Goal: Task Accomplishment & Management: Complete application form

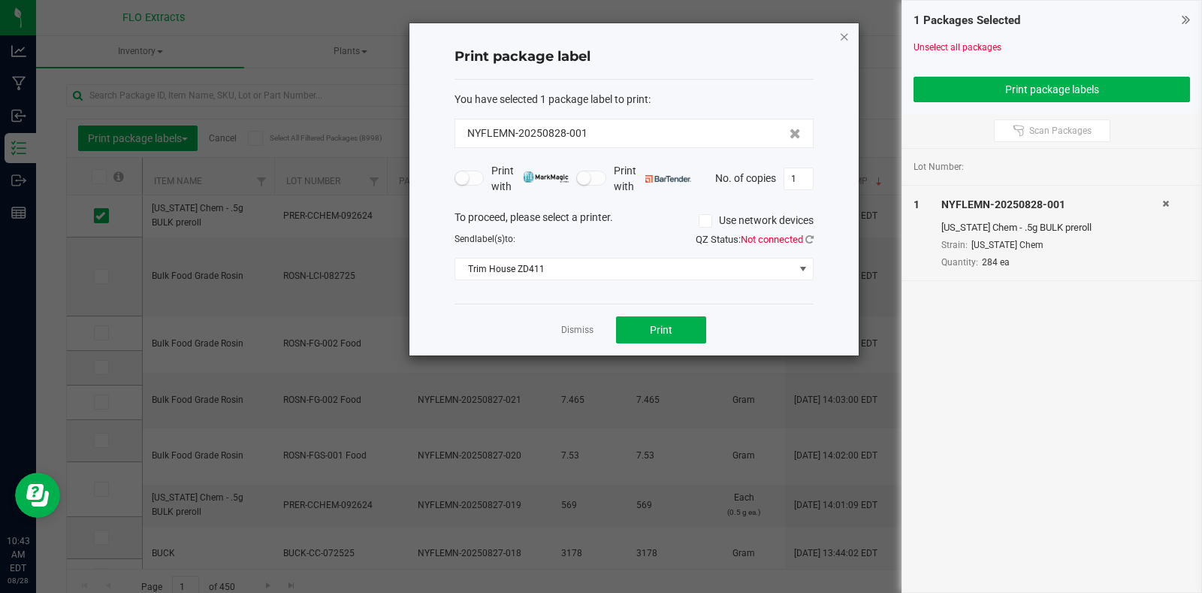
click at [843, 38] on icon "button" at bounding box center [844, 36] width 11 height 18
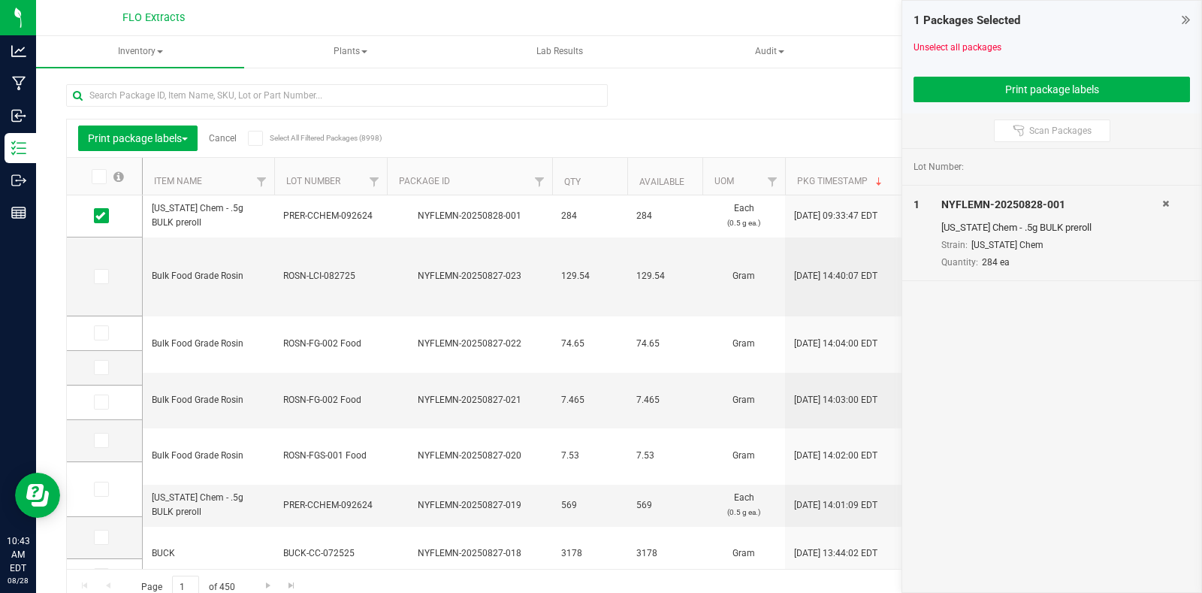
click at [1180, 18] on div "1 Packages Selected" at bounding box center [1051, 20] width 276 height 17
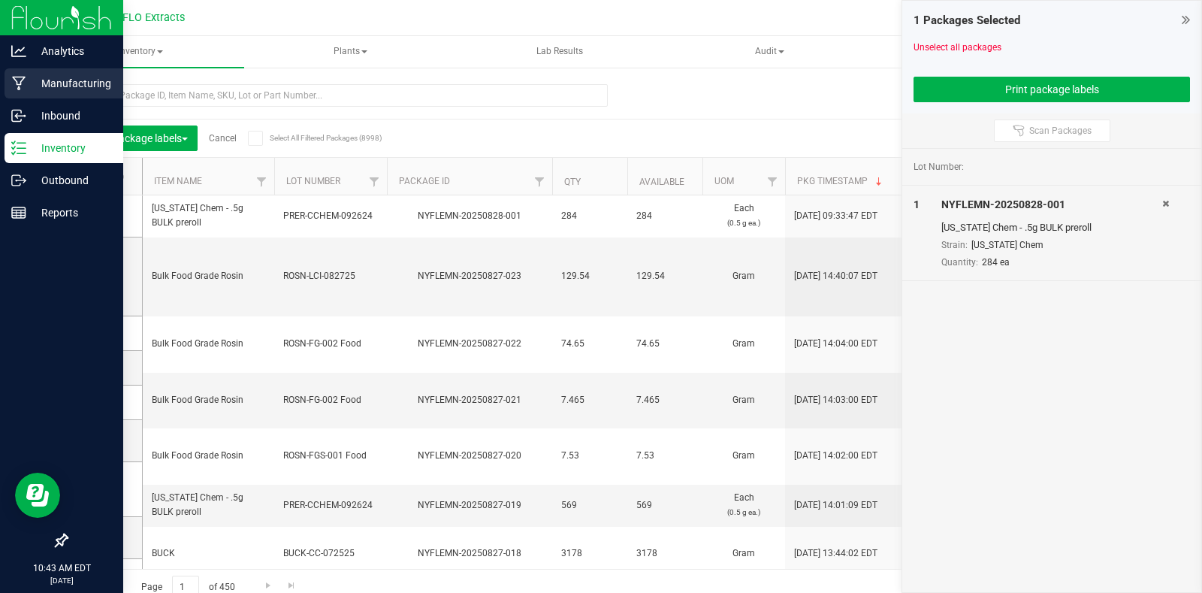
click at [53, 83] on p "Manufacturing" at bounding box center [71, 83] width 90 height 18
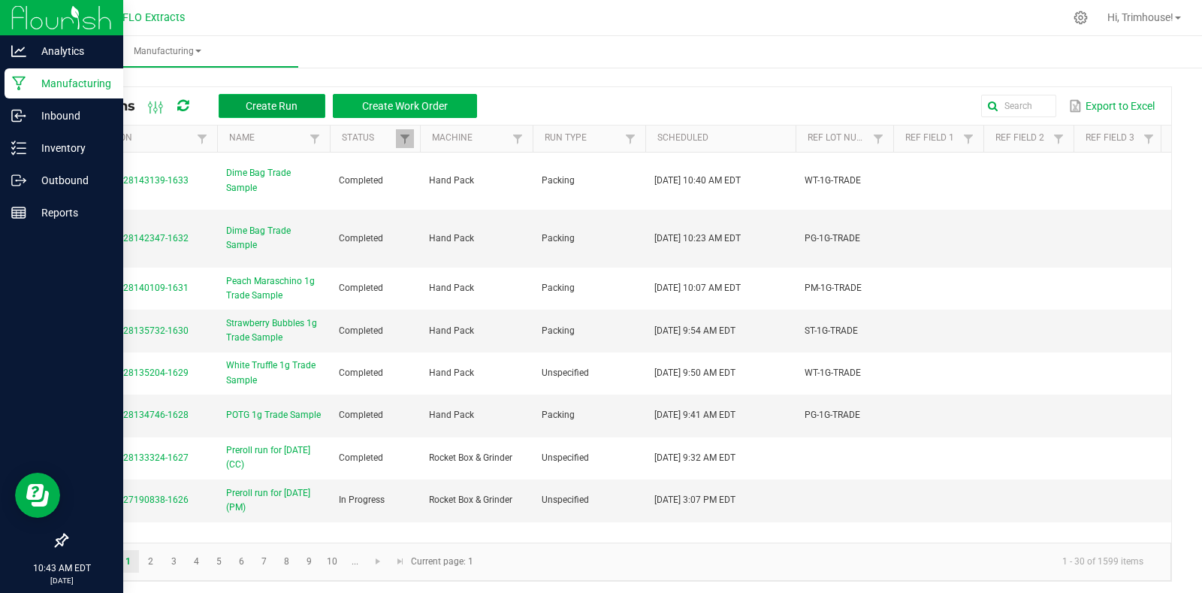
click at [279, 101] on span "Create Run" at bounding box center [272, 106] width 52 height 12
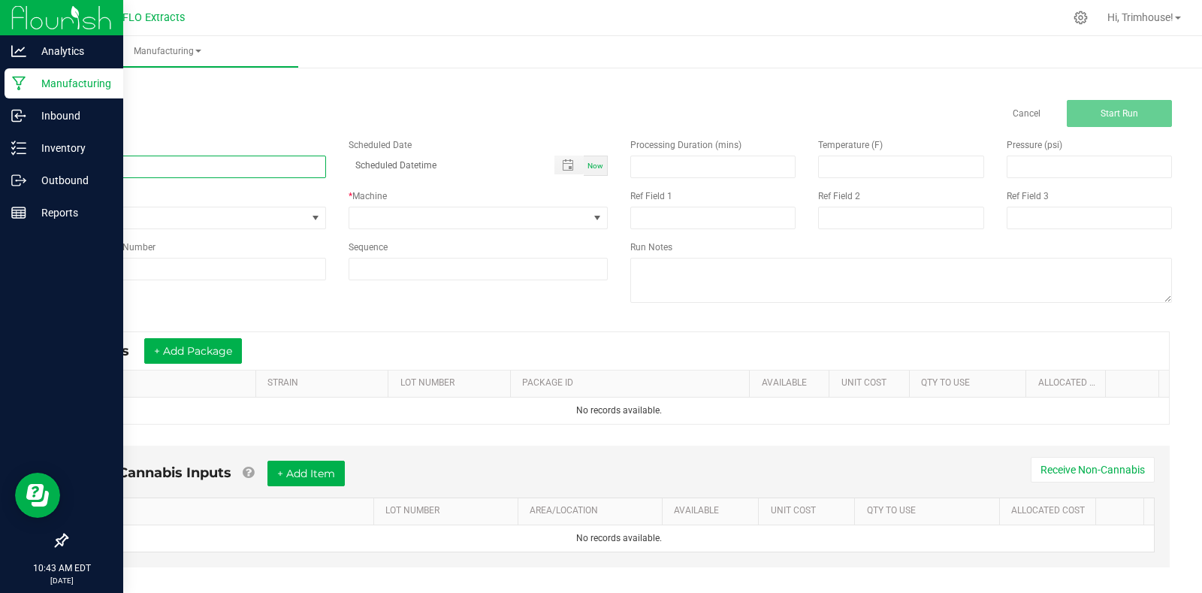
click at [201, 171] on input at bounding box center [196, 166] width 260 height 23
type input "Buck run for [DATE] (SB)"
click at [588, 170] on span "Now" at bounding box center [595, 165] width 16 height 8
type input "[DATE] 10:44 AM"
click at [588, 224] on span at bounding box center [597, 217] width 19 height 21
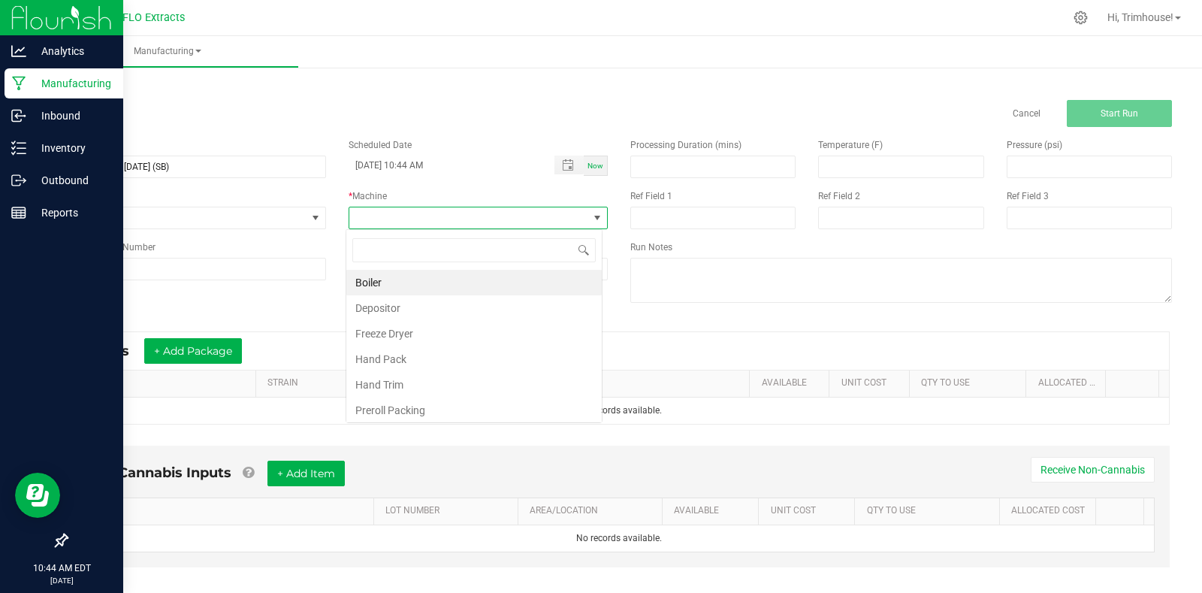
scroll to position [23, 257]
type input "tr"
click at [487, 279] on li "Hand Trim" at bounding box center [473, 283] width 255 height 26
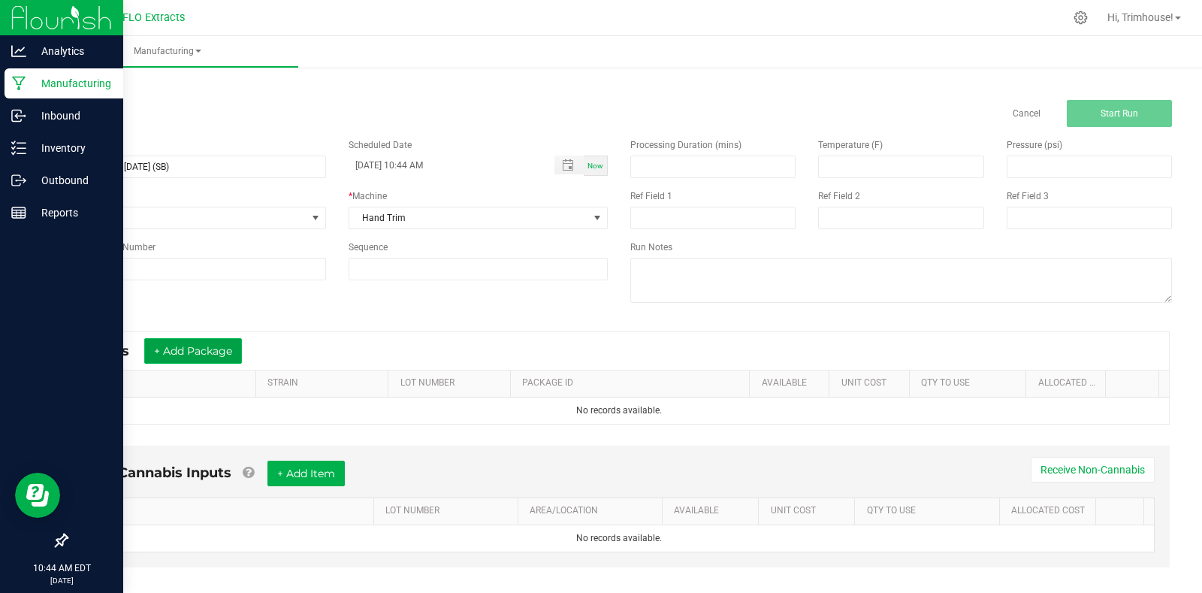
click at [188, 348] on button "+ Add Package" at bounding box center [193, 351] width 98 height 26
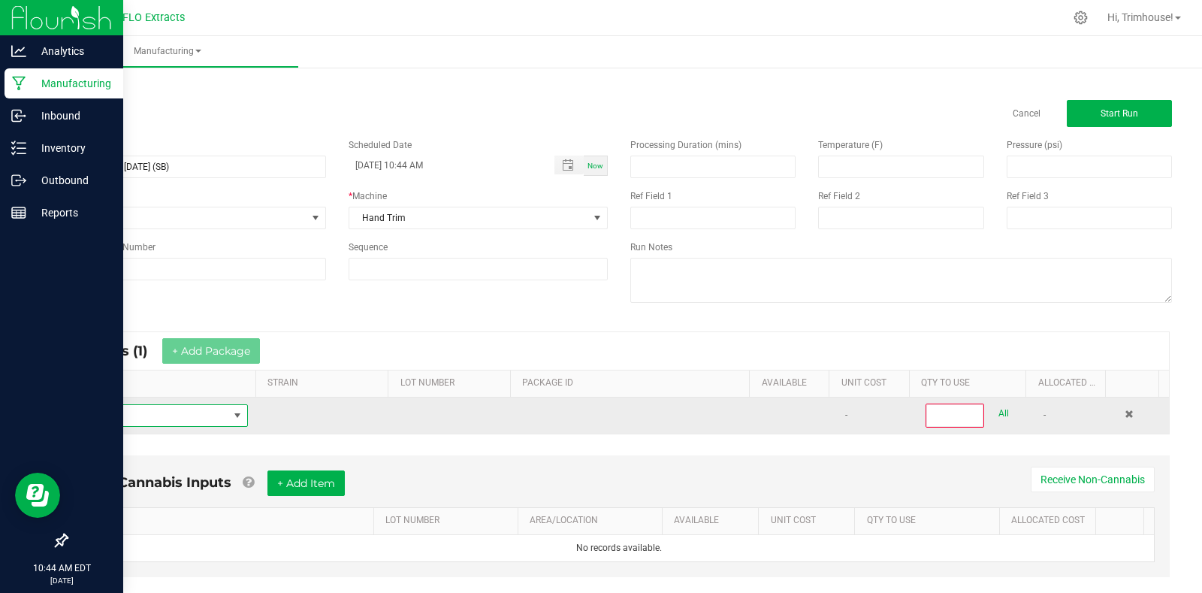
click at [164, 415] on span "NO DATA FOUND" at bounding box center [153, 415] width 149 height 21
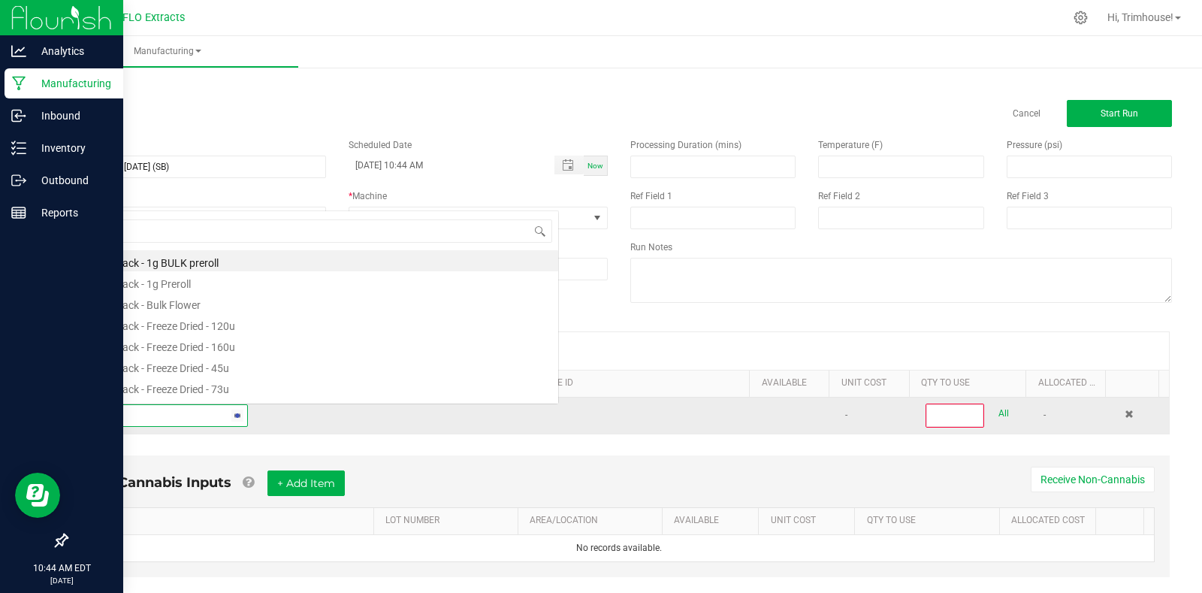
scroll to position [23, 164]
type input "harv"
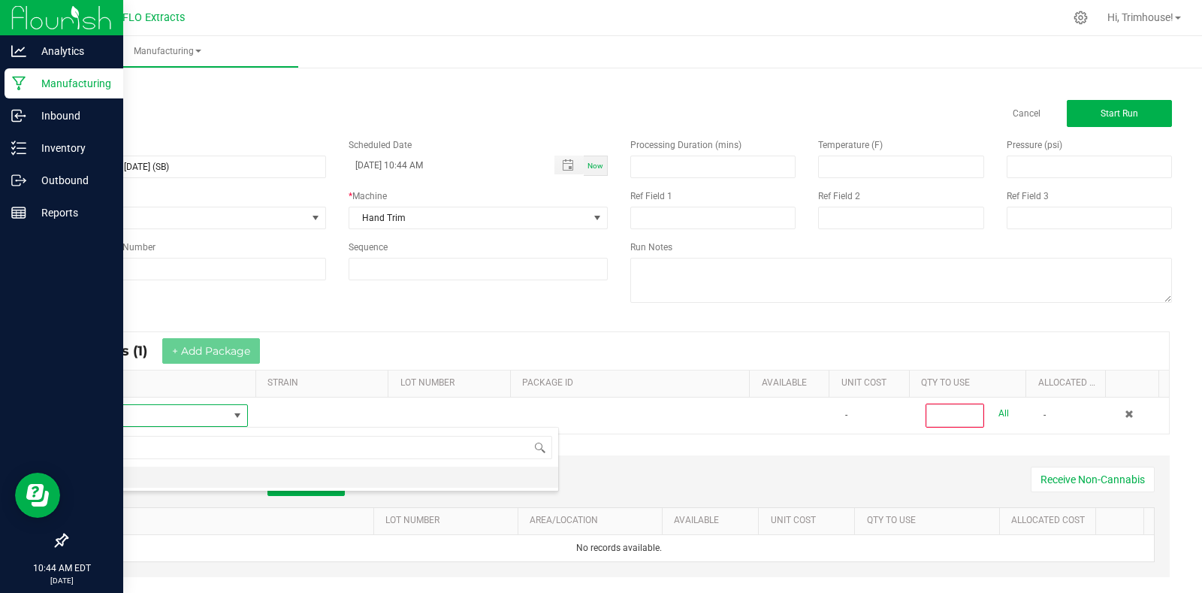
click at [134, 475] on li "HARV" at bounding box center [318, 476] width 479 height 21
type input "0"
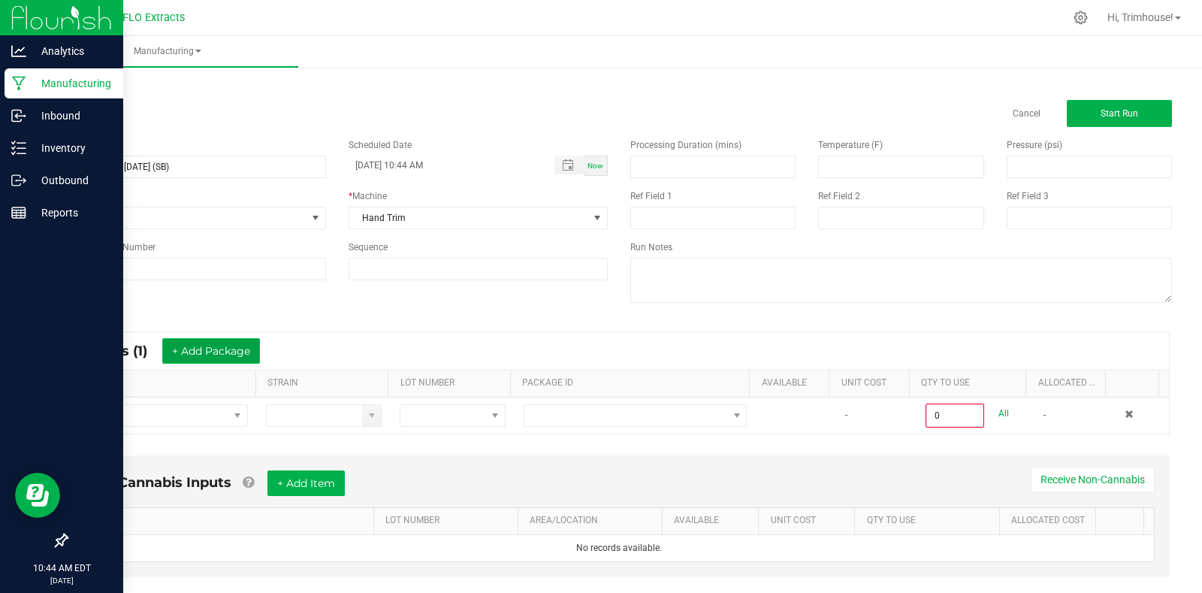
click at [230, 352] on button "+ Add Package" at bounding box center [211, 351] width 98 height 26
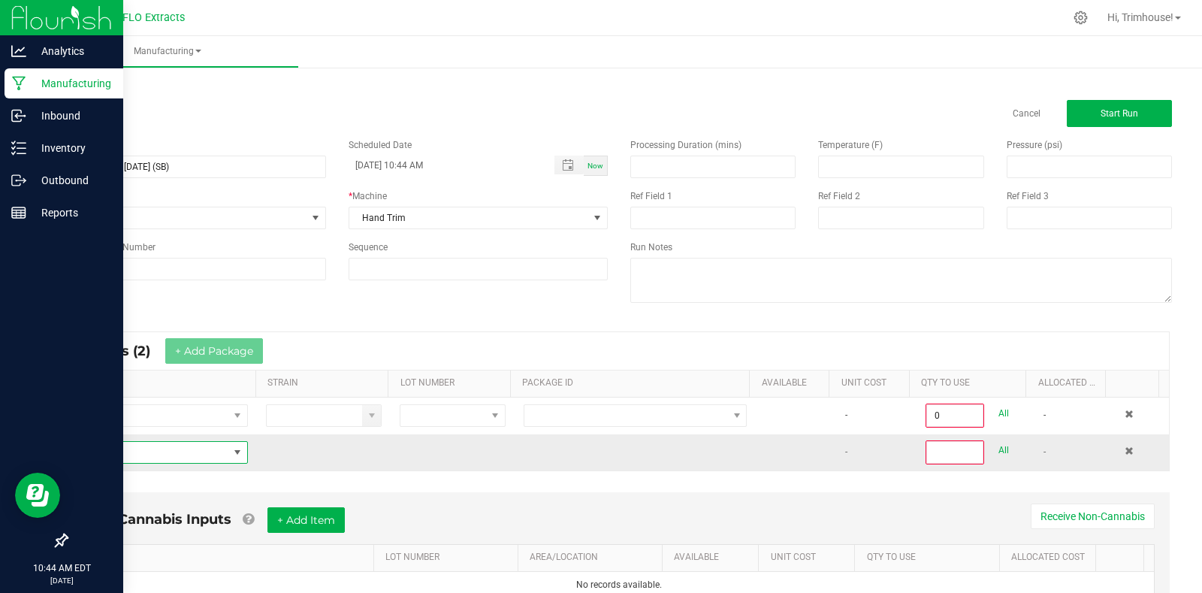
click at [153, 450] on span "NO DATA FOUND" at bounding box center [153, 452] width 149 height 21
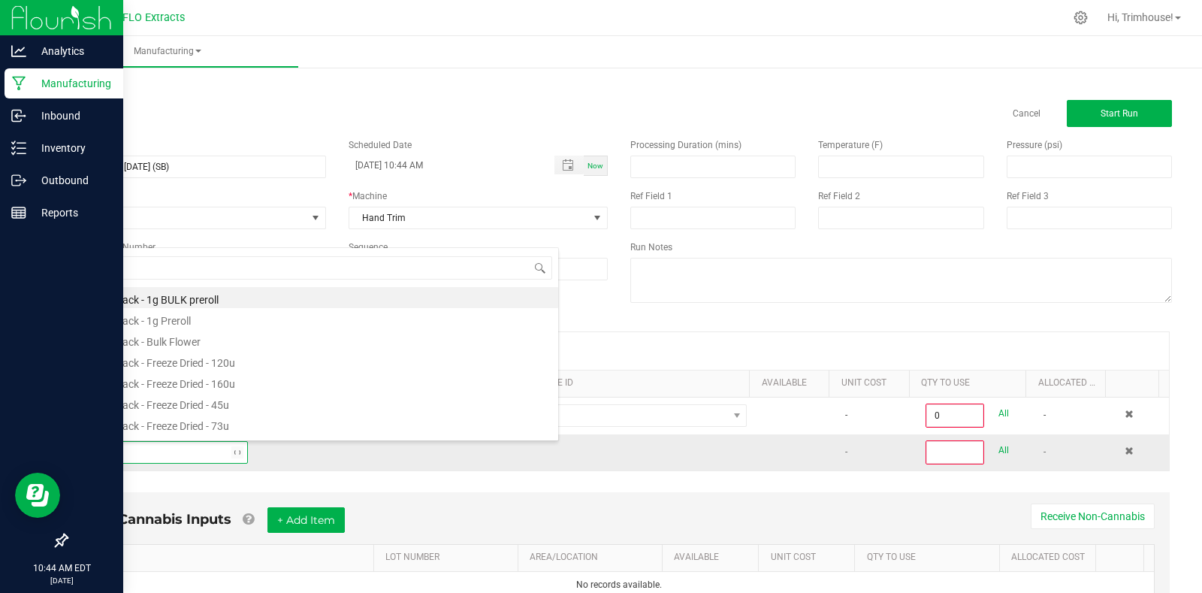
type input "harv"
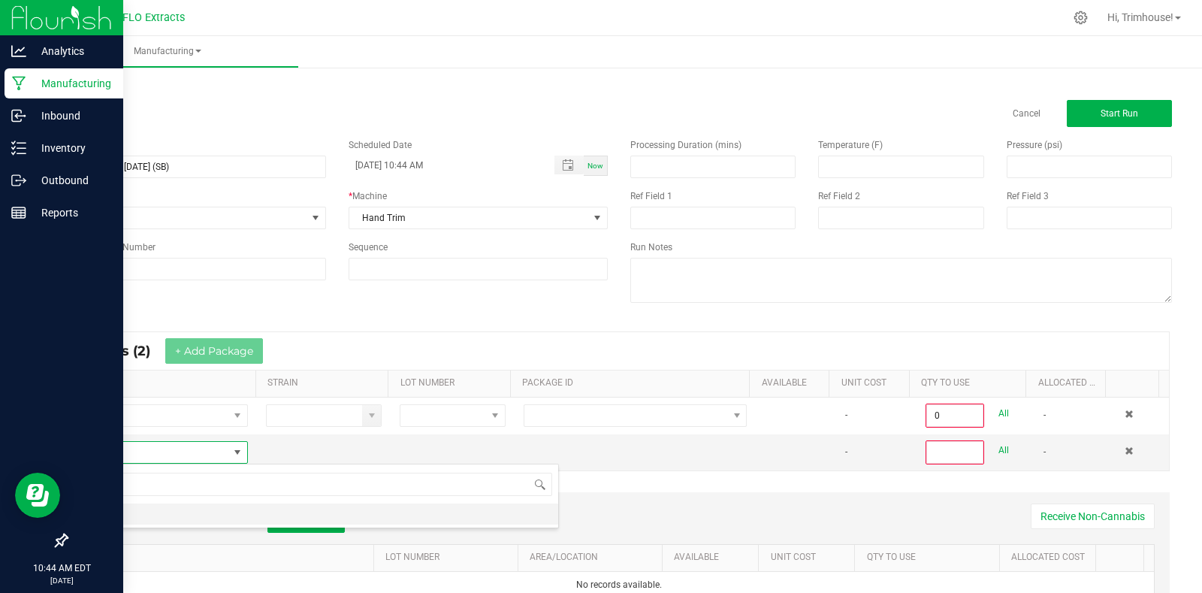
click at [140, 512] on li "HARV" at bounding box center [318, 513] width 479 height 21
type input "0"
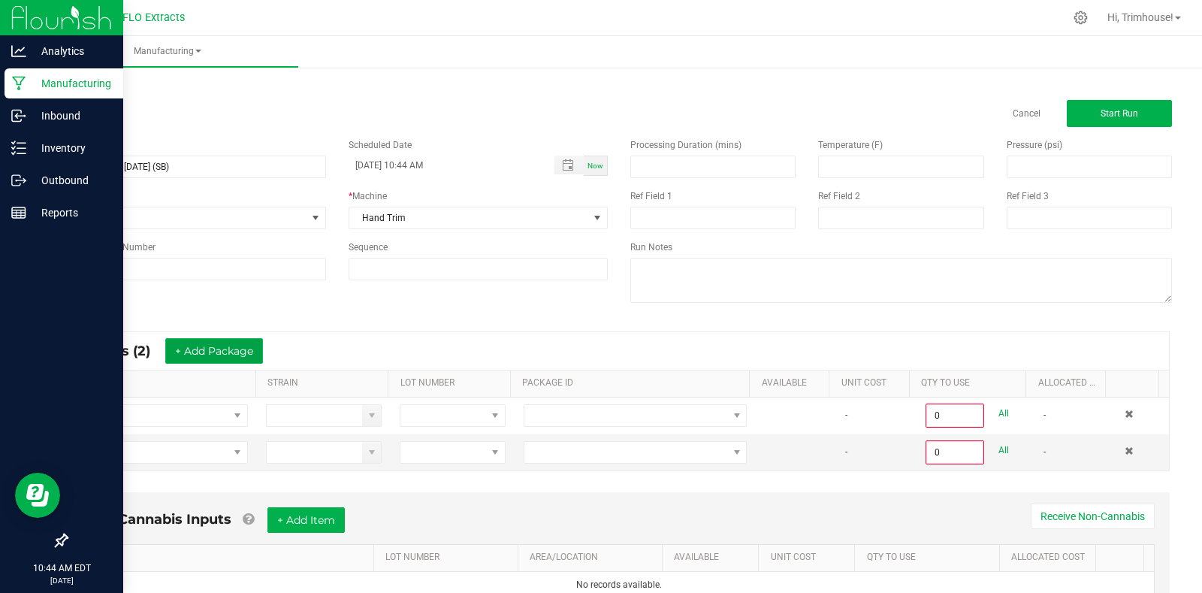
click at [208, 344] on button "+ Add Package" at bounding box center [214, 351] width 98 height 26
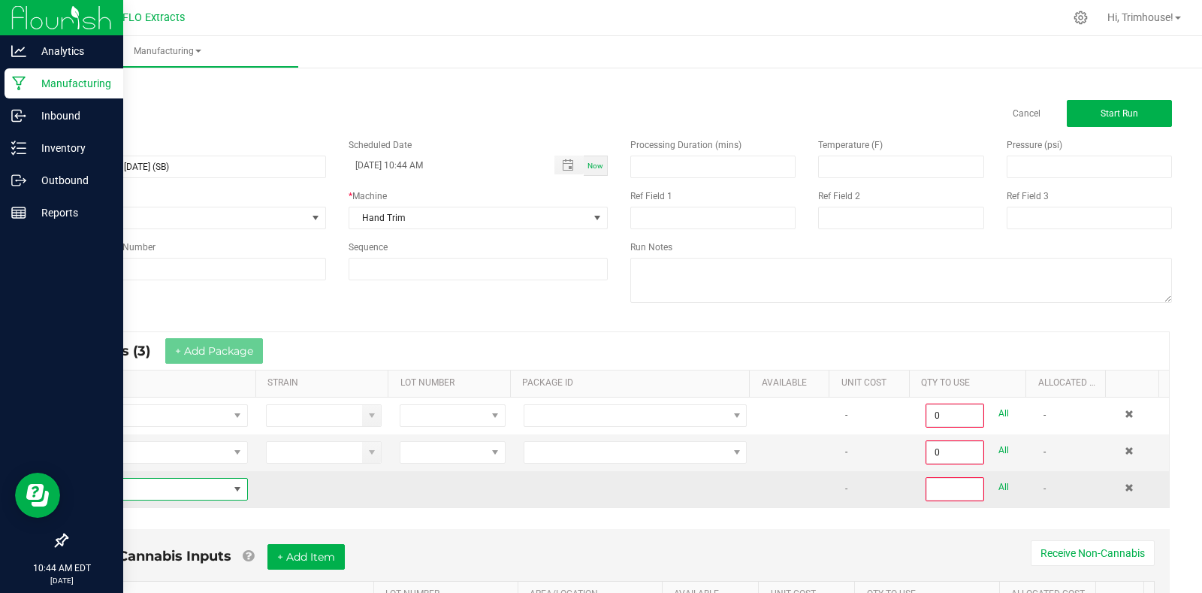
click at [196, 487] on span "NO DATA FOUND" at bounding box center [153, 488] width 149 height 21
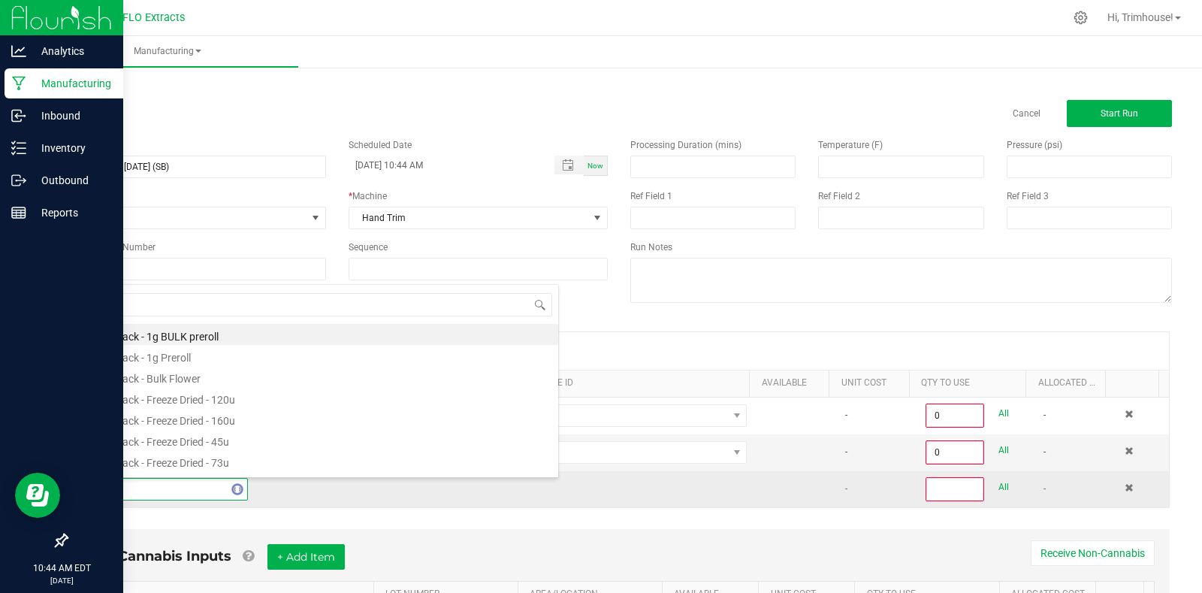
type input "harv"
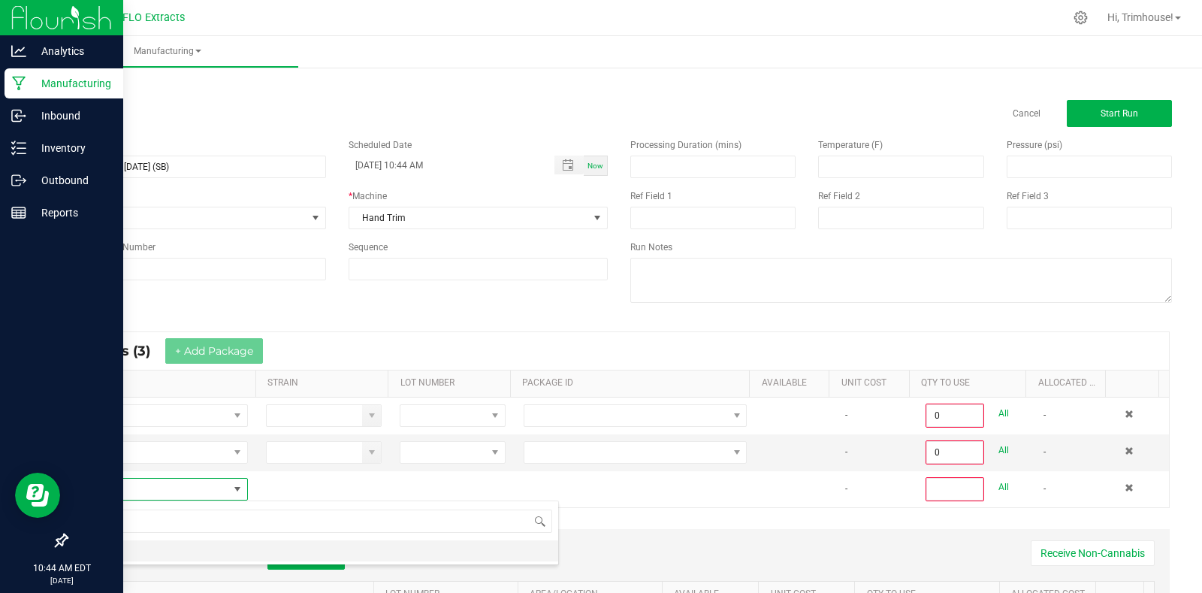
click at [190, 542] on li "HARV" at bounding box center [318, 550] width 479 height 21
type input "0"
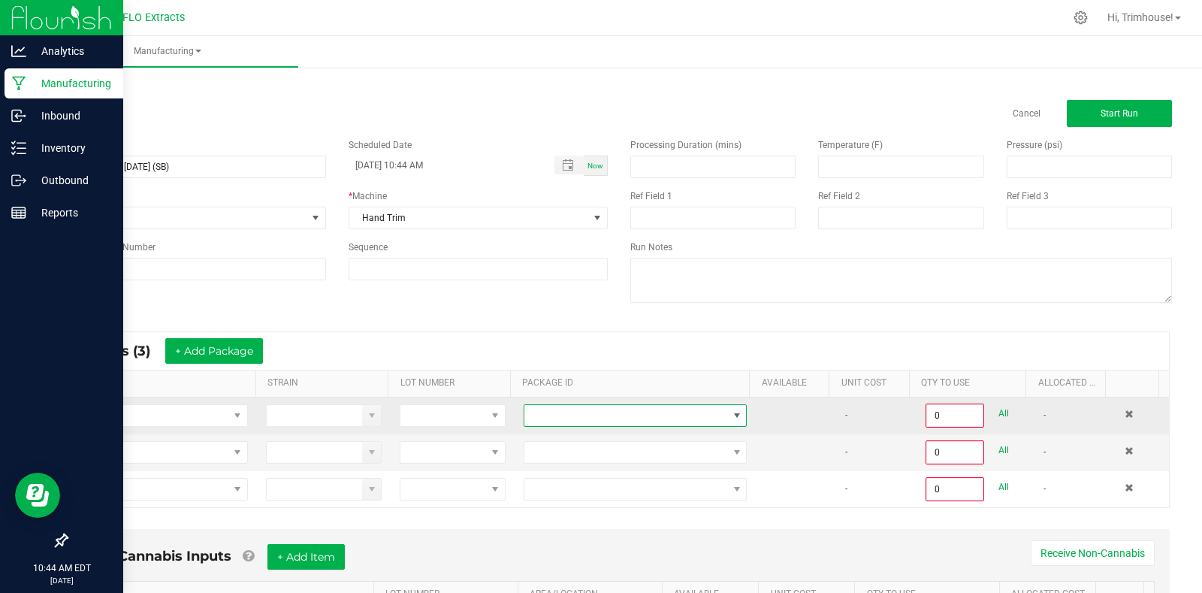
click at [578, 408] on span at bounding box center [625, 415] width 203 height 21
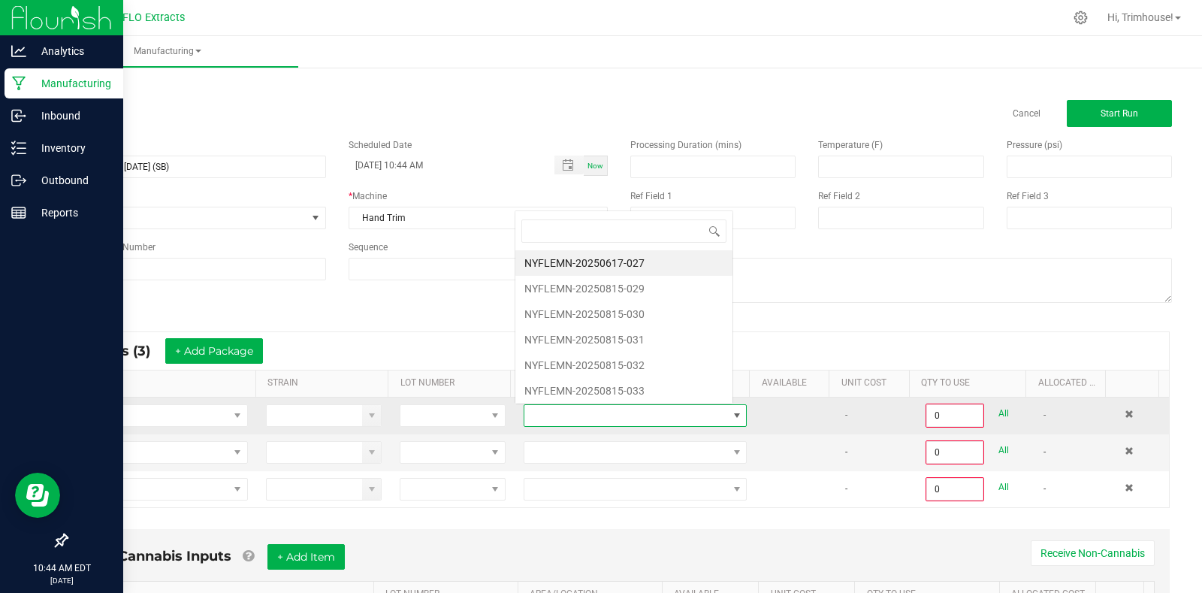
scroll to position [23, 216]
type input "820-068"
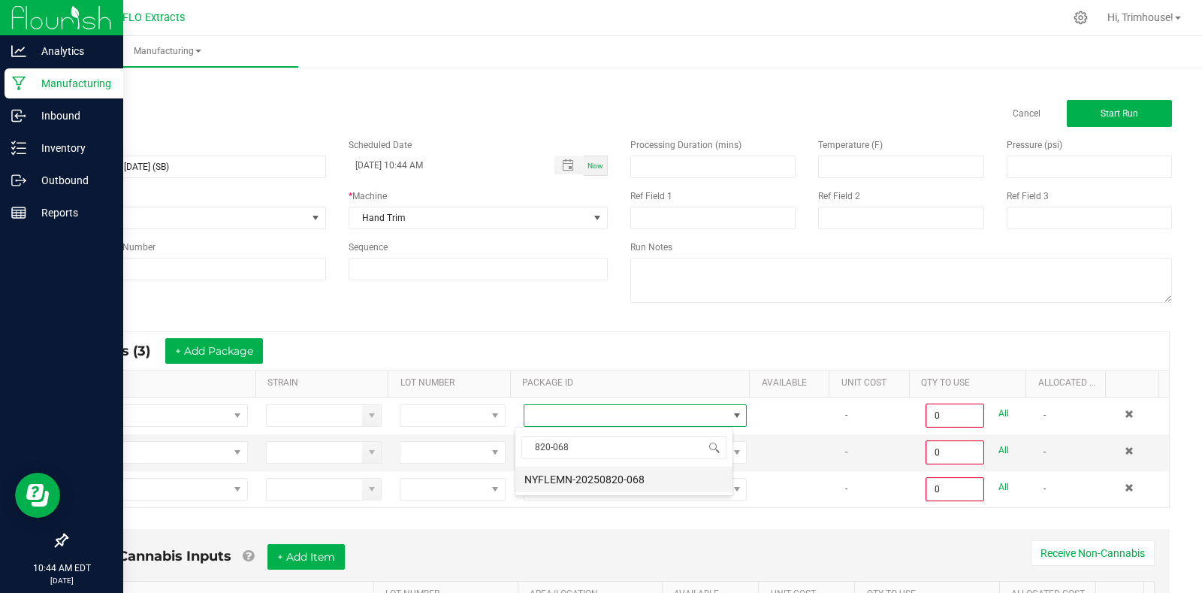
click at [593, 474] on li "NYFLEMN-20250820-068" at bounding box center [623, 479] width 217 height 26
type input "0.0000 g"
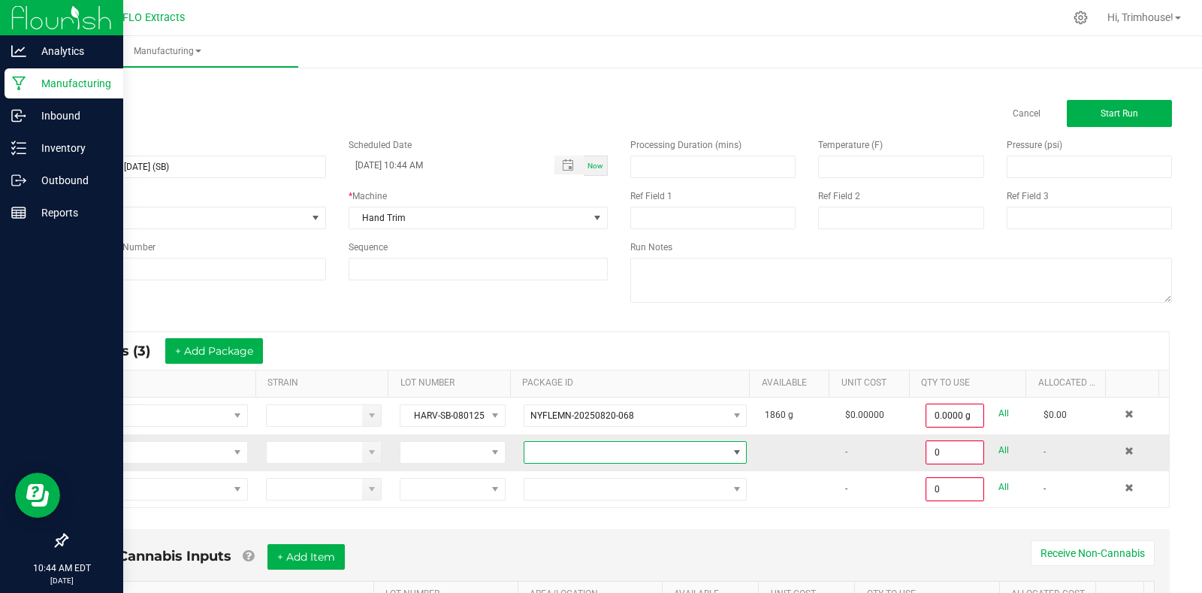
click at [593, 457] on span at bounding box center [625, 452] width 203 height 21
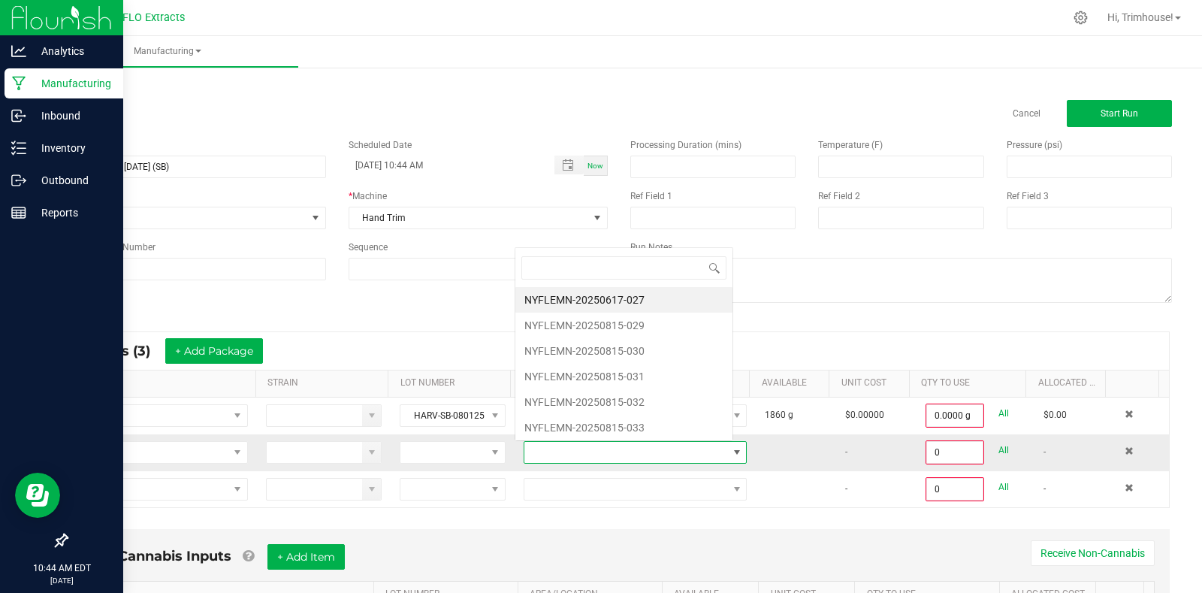
scroll to position [23, 216]
type input "820-069"
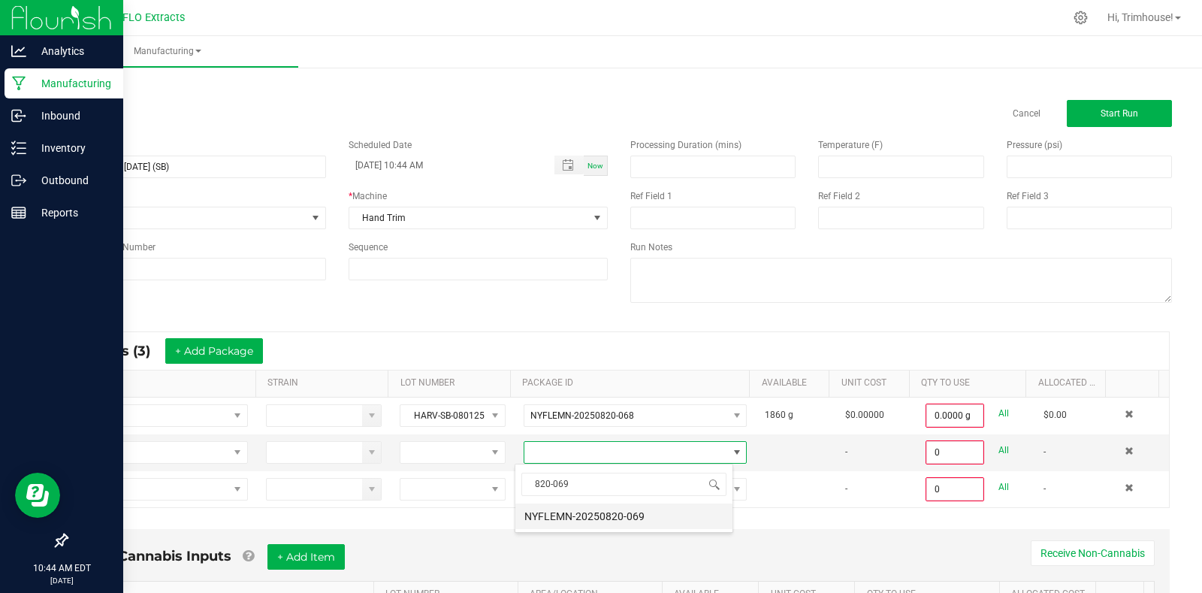
click at [603, 523] on li "NYFLEMN-20250820-069" at bounding box center [623, 516] width 217 height 26
type input "0.0000 g"
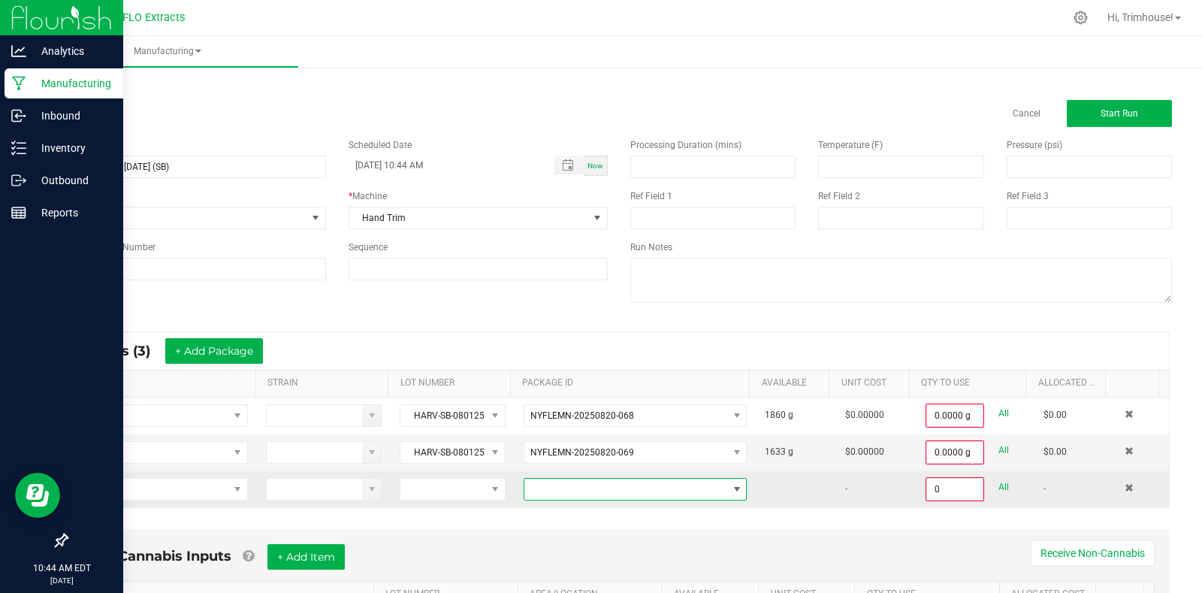
click at [593, 489] on span at bounding box center [625, 488] width 203 height 21
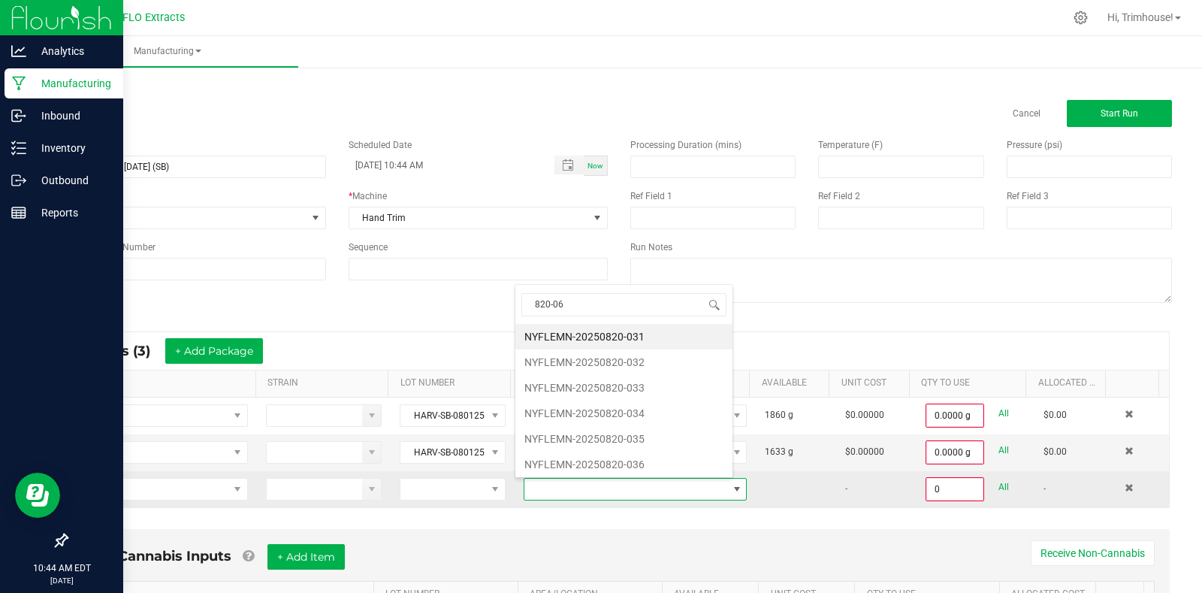
type input "820-067"
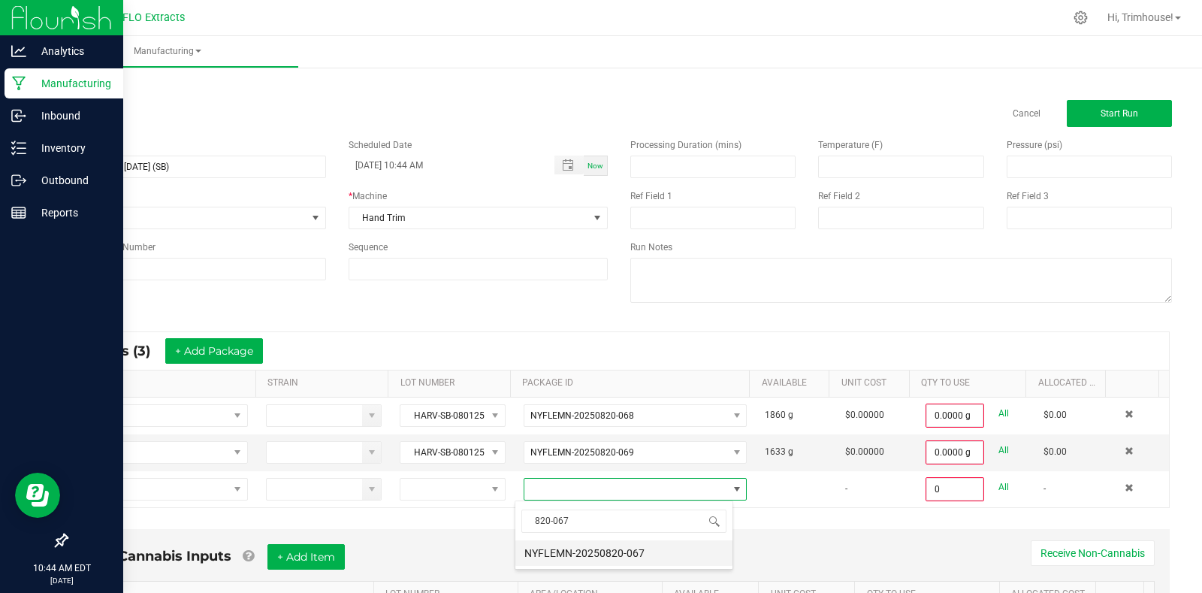
click at [603, 549] on li "NYFLEMN-20250820-067" at bounding box center [623, 553] width 217 height 26
type input "0.0000 g"
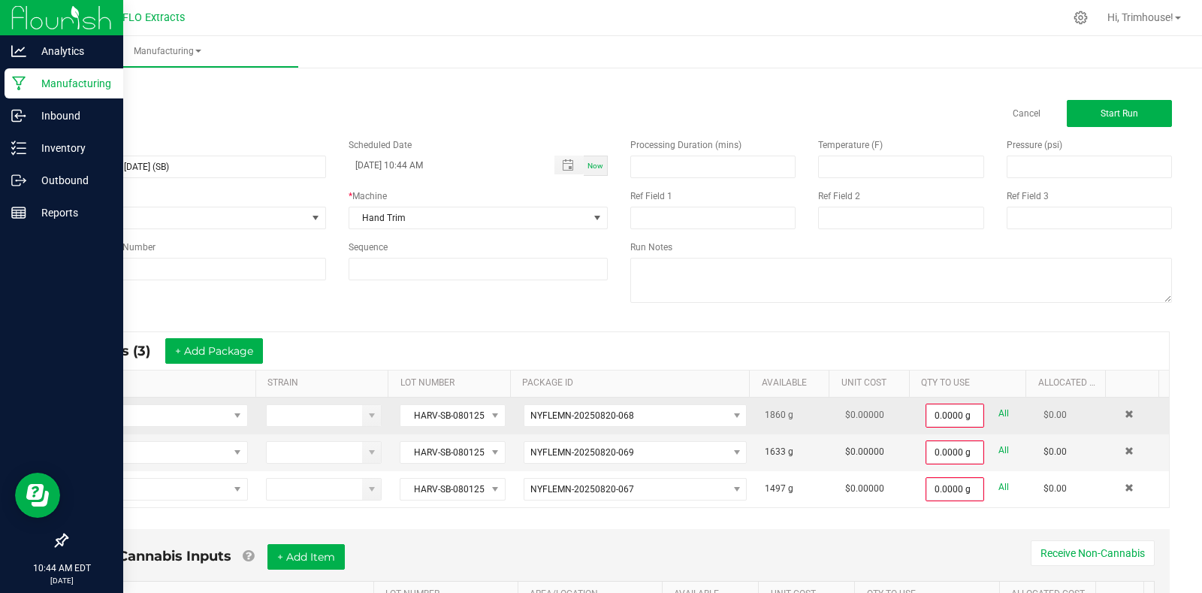
click at [998, 409] on link "All" at bounding box center [1003, 413] width 11 height 20
type input "1860.0000 g"
click at [998, 454] on link "All" at bounding box center [1003, 449] width 11 height 20
type input "1633.0000 g"
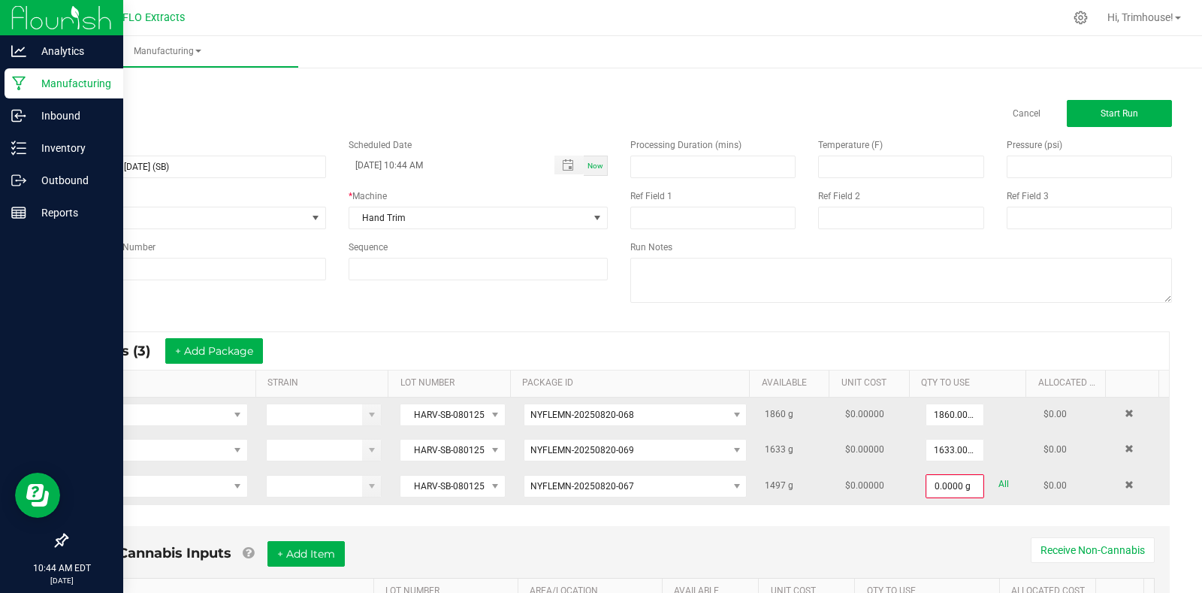
click at [998, 481] on link "All" at bounding box center [1003, 484] width 11 height 20
type input "1497.0000 g"
click at [1102, 107] on button "Start Run" at bounding box center [1118, 113] width 105 height 27
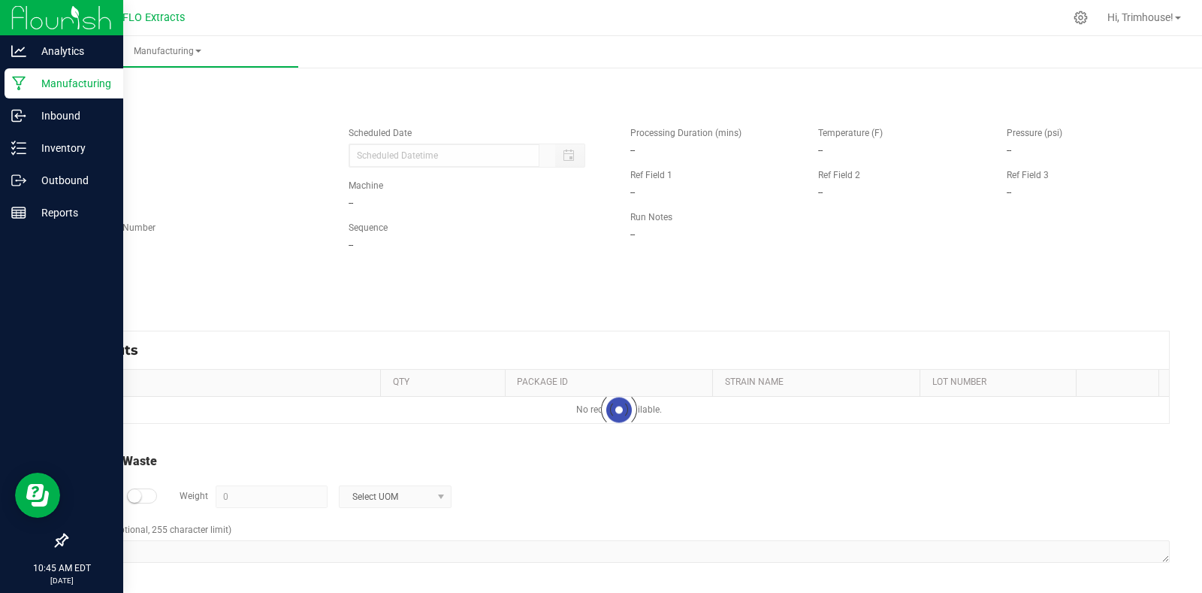
type input "[DATE] 10:44 AM"
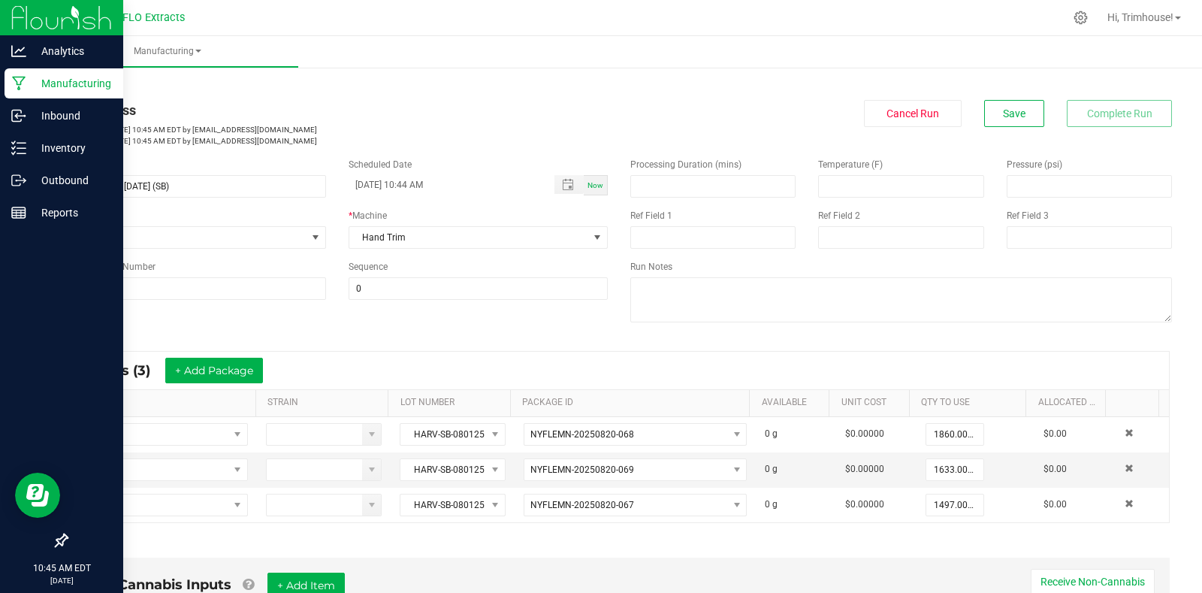
scroll to position [393, 0]
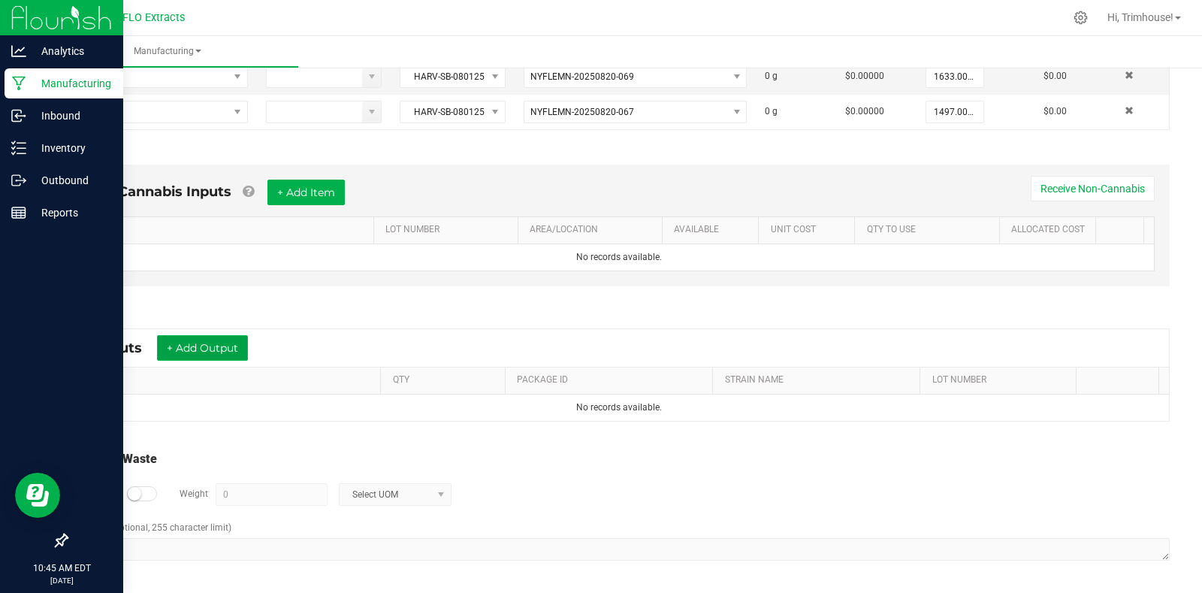
click at [185, 345] on button "+ Add Output" at bounding box center [202, 348] width 91 height 26
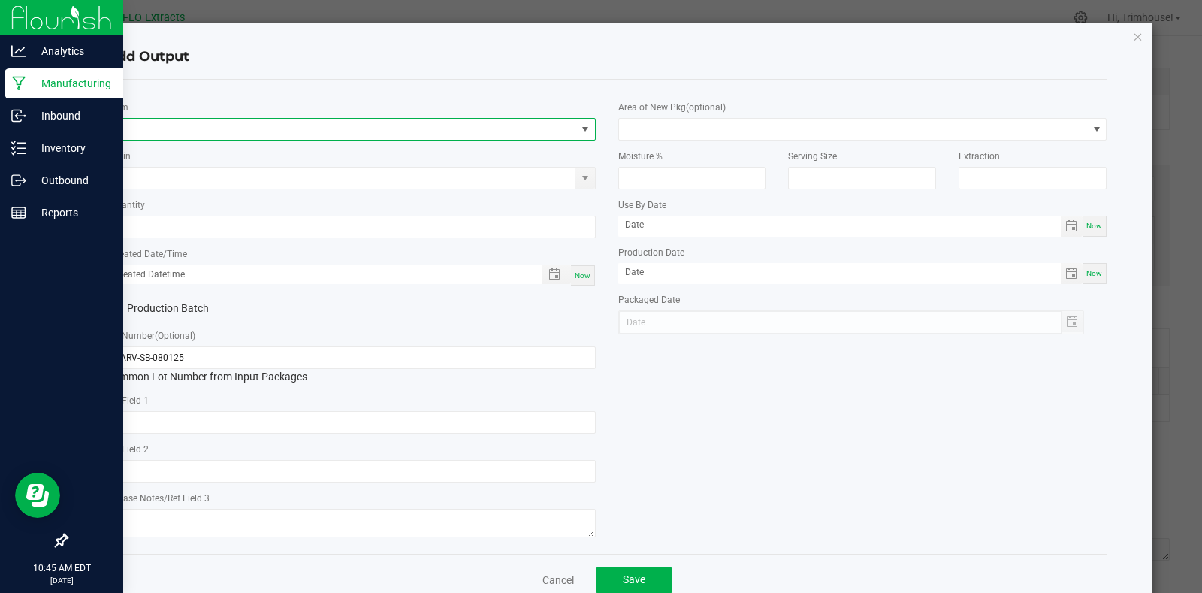
click at [182, 122] on span "NO DATA FOUND" at bounding box center [341, 129] width 469 height 21
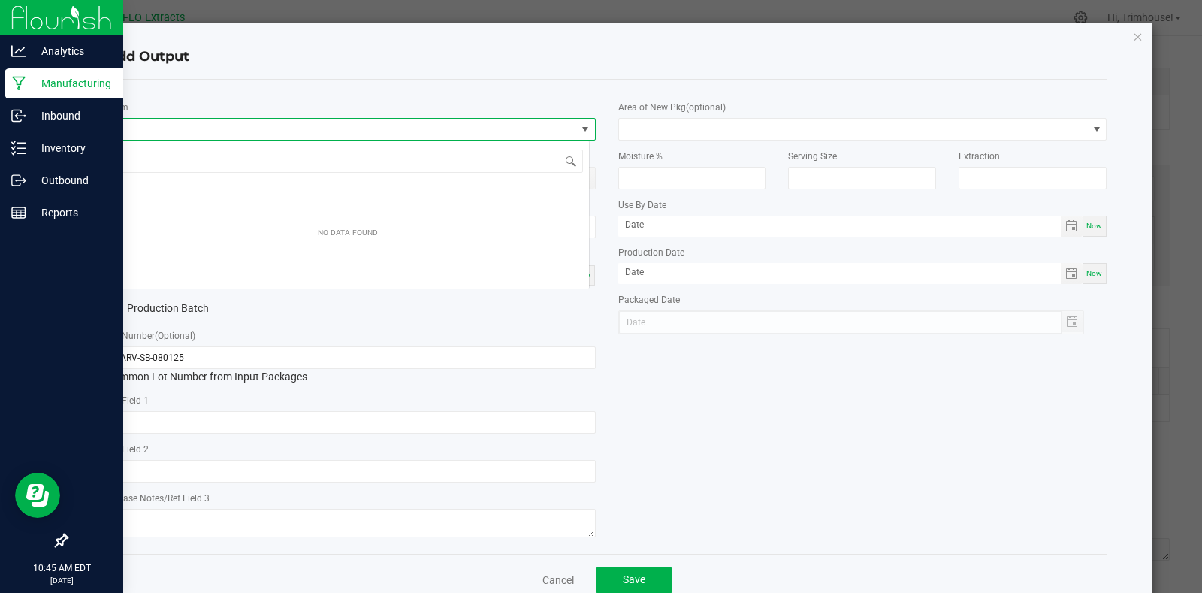
scroll to position [23, 484]
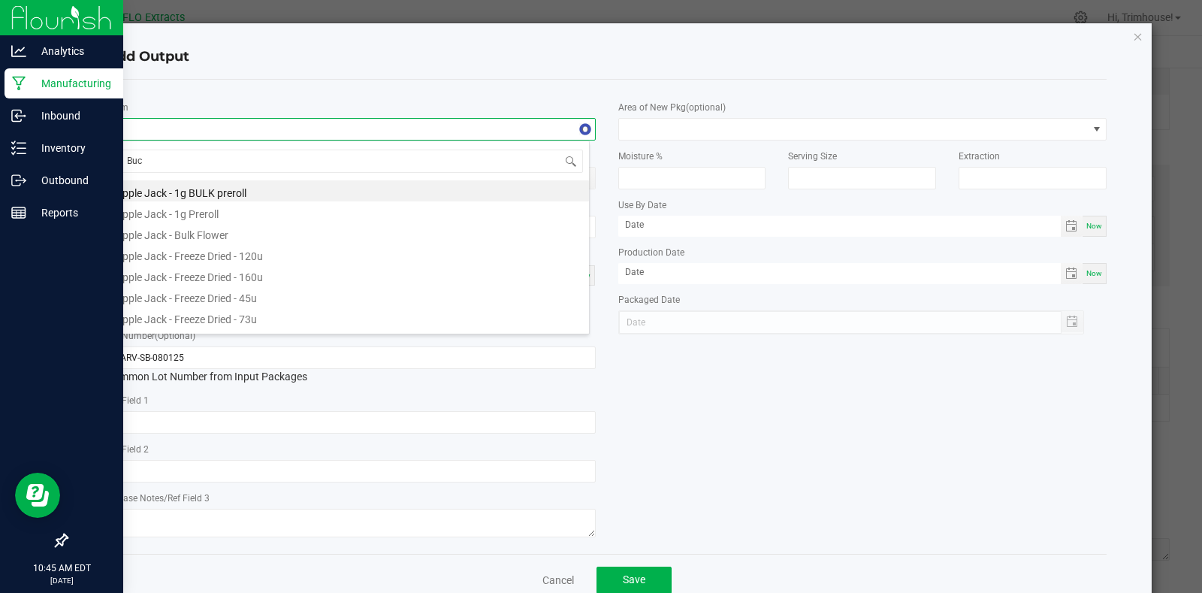
type input "Buck"
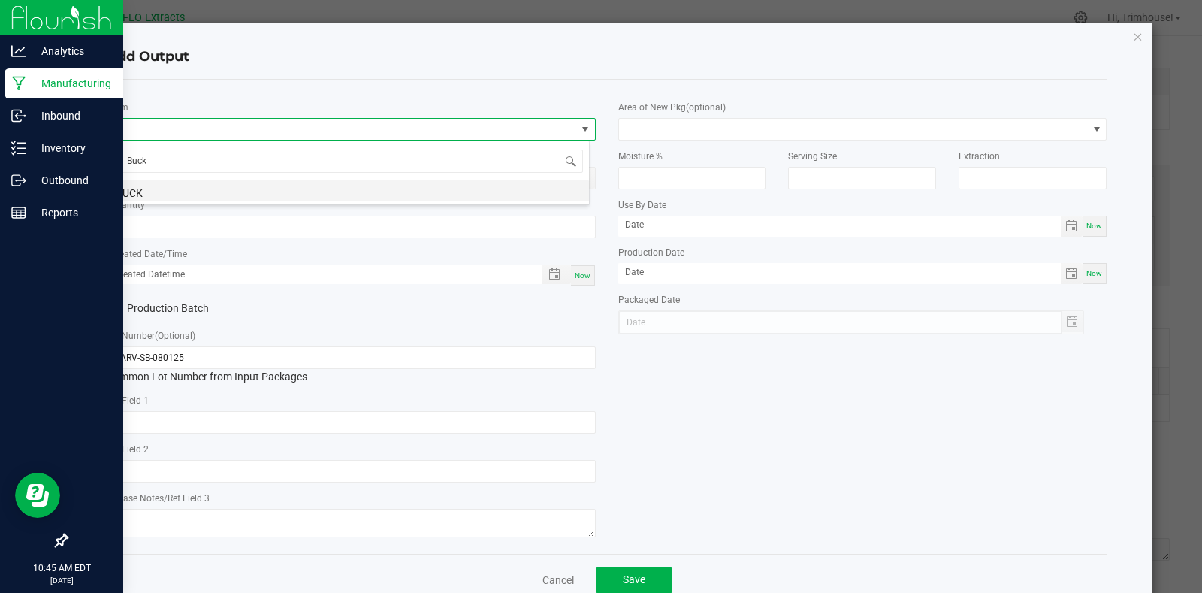
click at [170, 185] on li "BUCK" at bounding box center [348, 190] width 482 height 21
type input "0.0000 g"
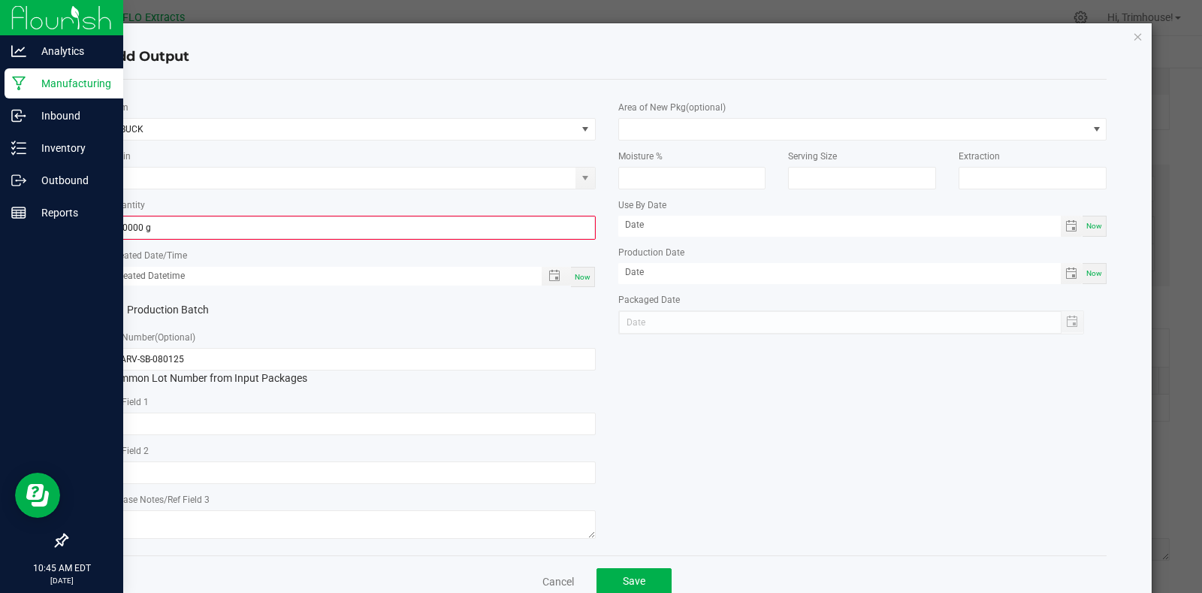
click at [578, 270] on div "Now" at bounding box center [583, 277] width 24 height 20
type input "[DATE] 10:45 AM"
type input "[DATE]"
click at [579, 179] on span at bounding box center [585, 178] width 12 height 12
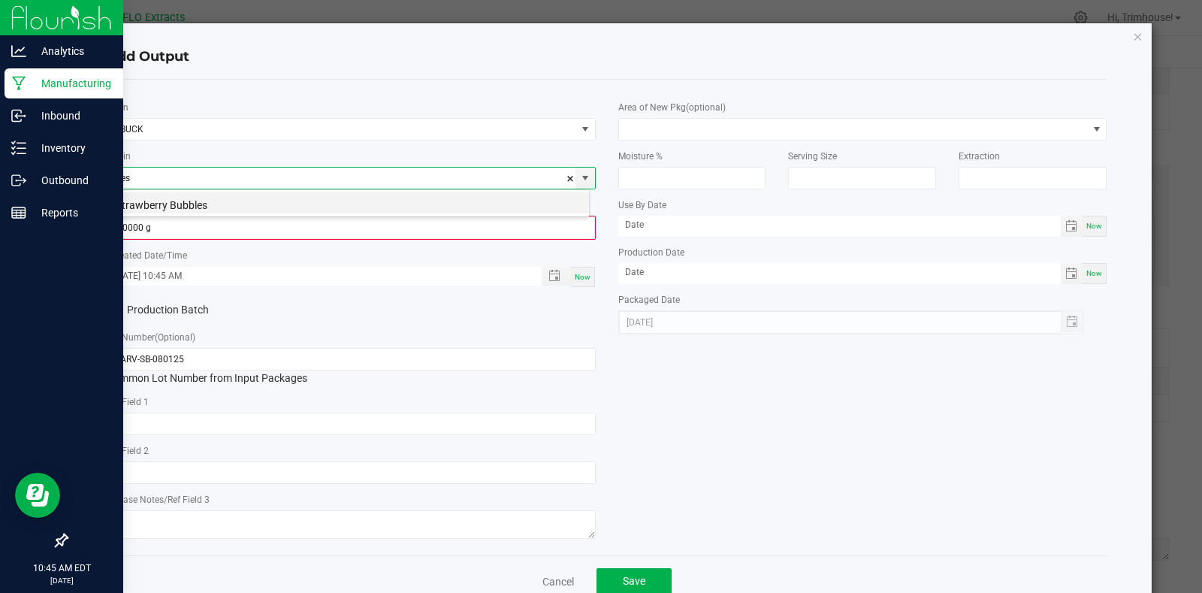
click at [420, 195] on li "Strawberry Bubbles" at bounding box center [348, 202] width 482 height 21
type input "Strawberry Bubbles"
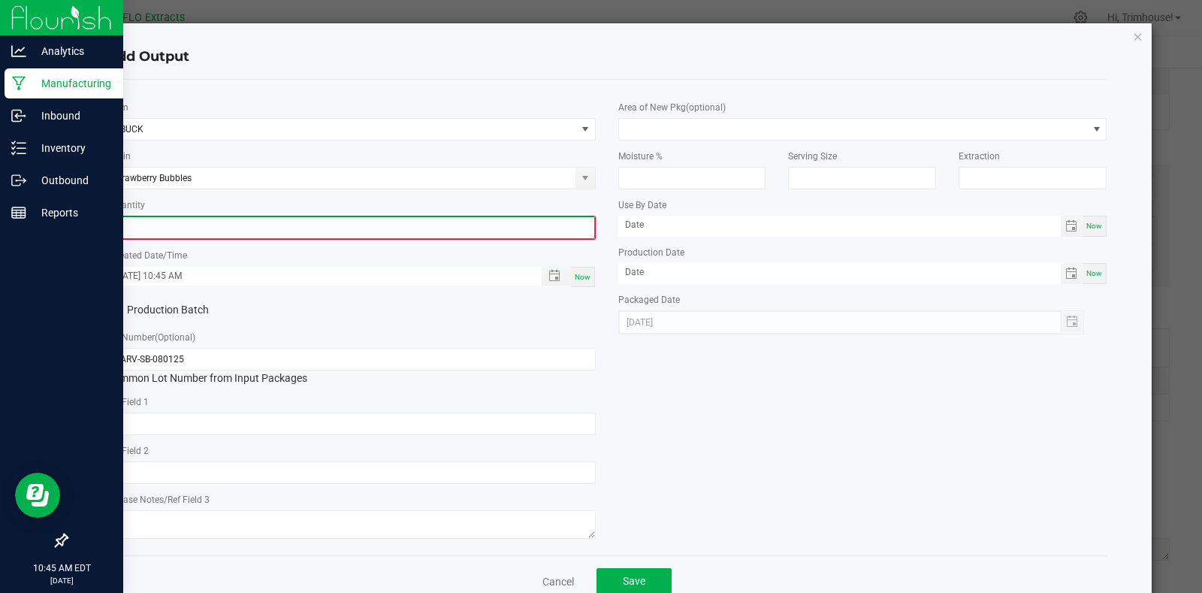
click at [427, 229] on input "0" at bounding box center [351, 227] width 486 height 21
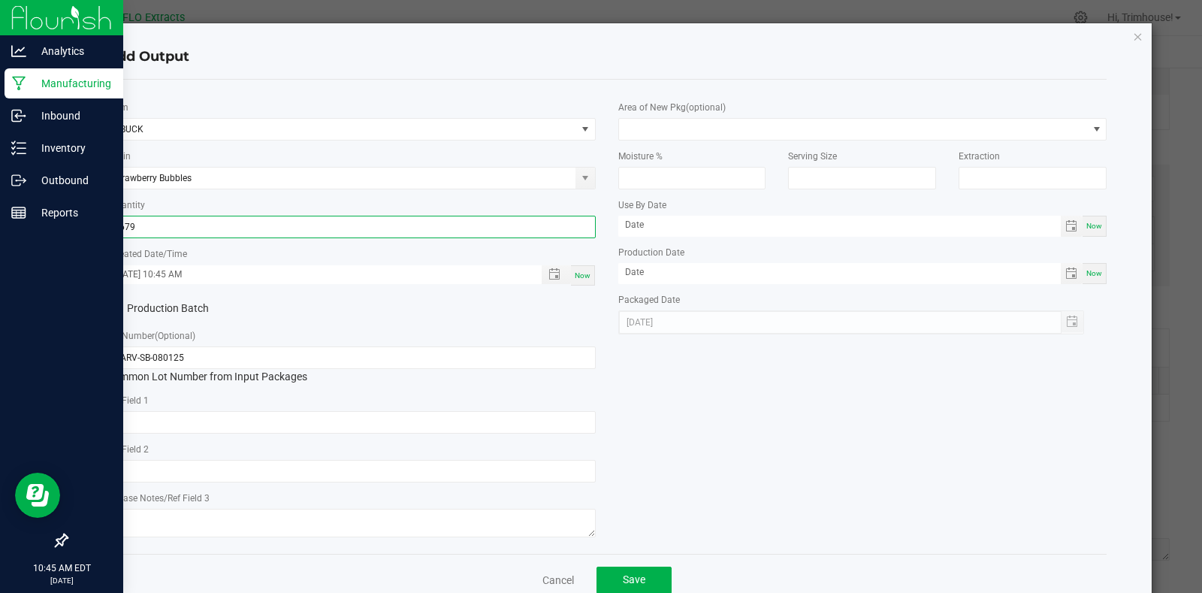
type input "2679.0000 g"
click at [571, 274] on div "Now" at bounding box center [583, 275] width 24 height 20
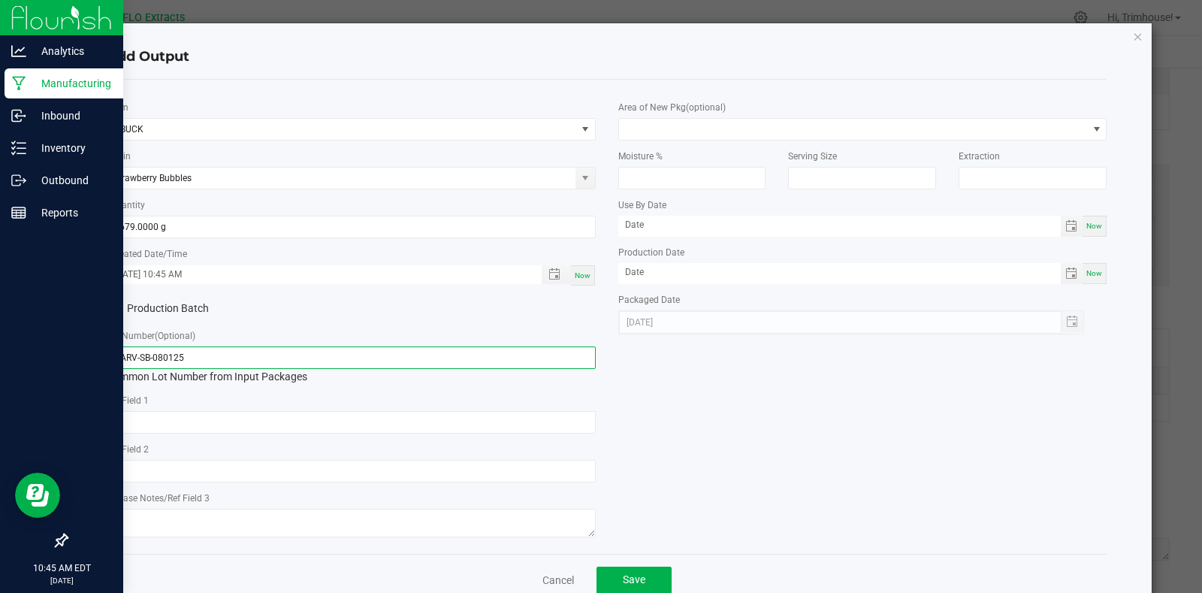
click at [133, 358] on input "HARV-SB-080125" at bounding box center [351, 357] width 489 height 23
type input "BUCK-SB-080125"
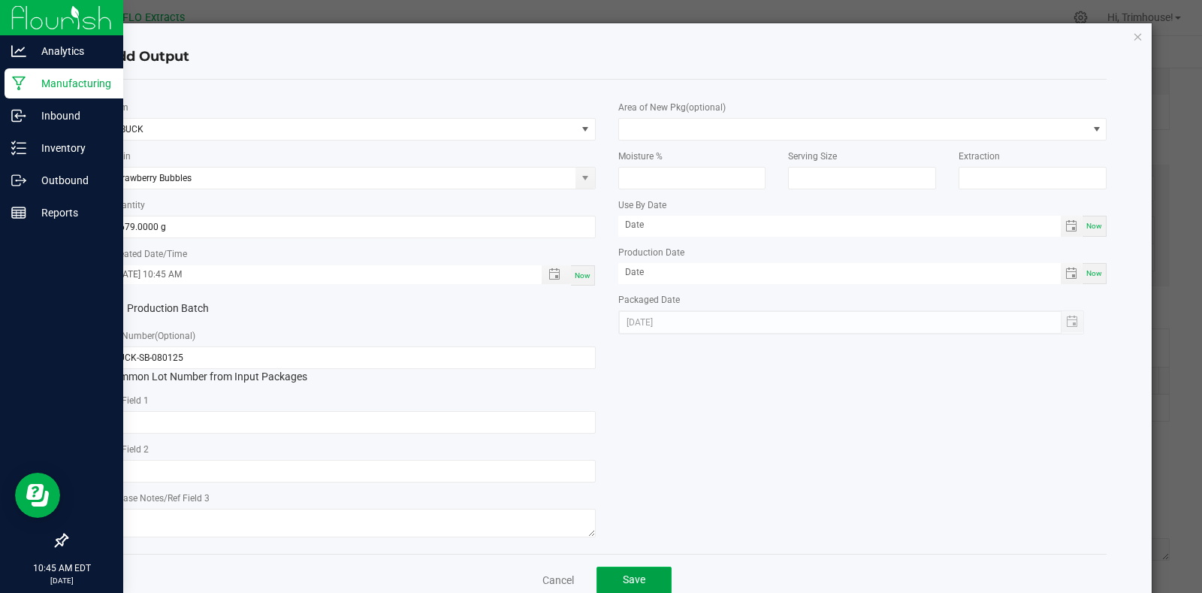
click at [643, 577] on button "Save" at bounding box center [633, 579] width 75 height 27
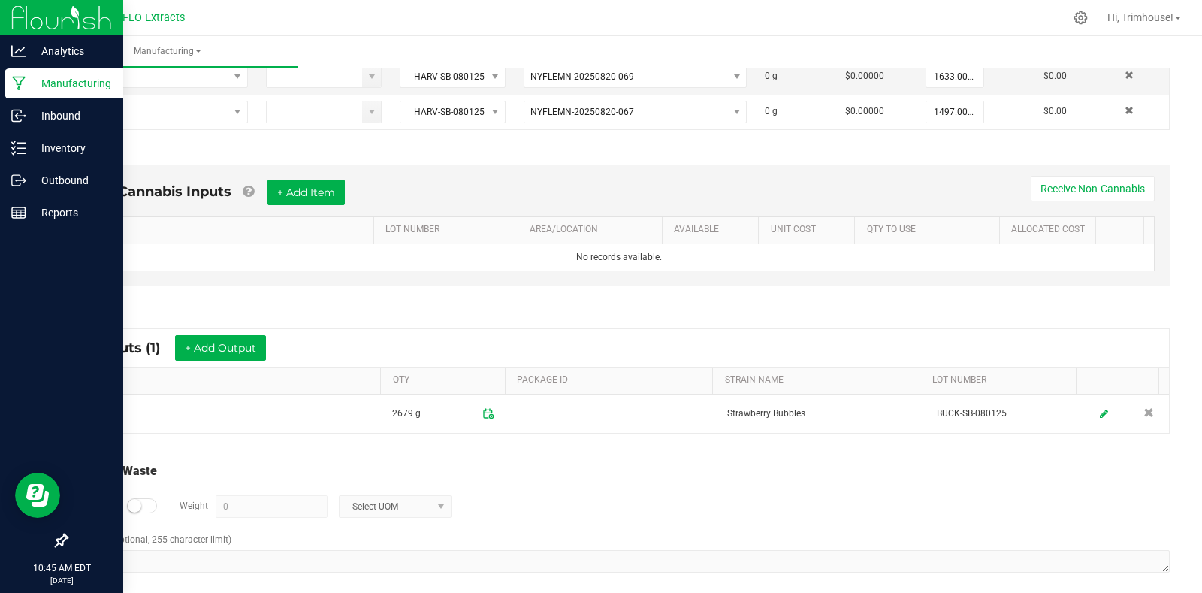
click at [137, 500] on small at bounding box center [135, 506] width 14 height 14
click at [280, 510] on input "0" at bounding box center [271, 506] width 110 height 21
click at [446, 502] on span at bounding box center [440, 506] width 19 height 21
type input "2179 g"
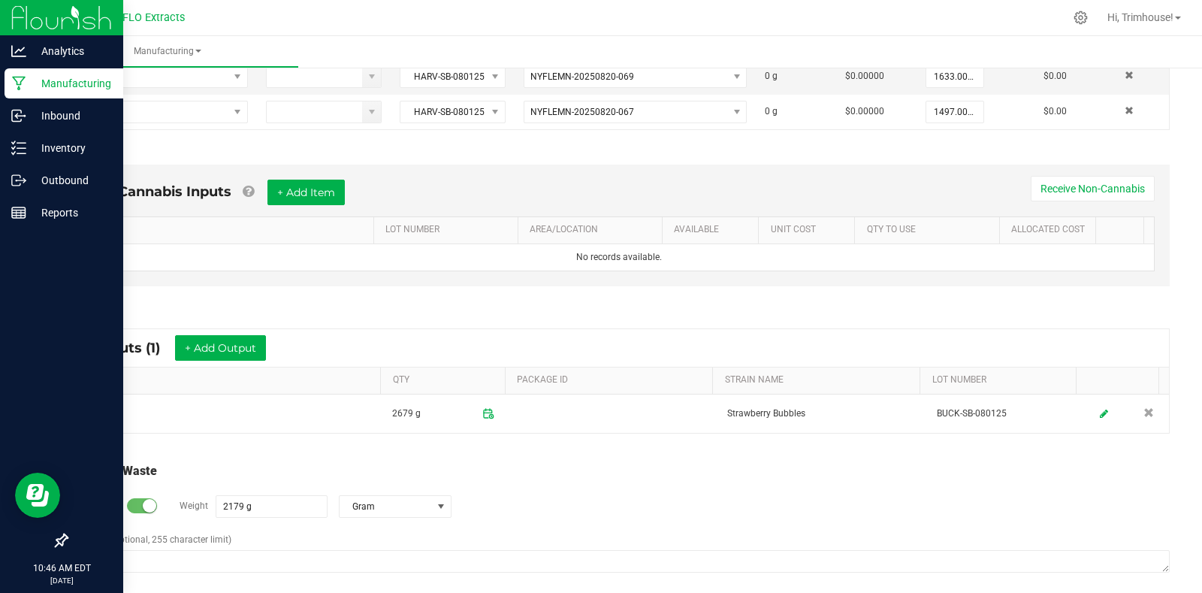
click at [536, 497] on div "Log Waste? Weight 2179 g Gram" at bounding box center [618, 506] width 1101 height 53
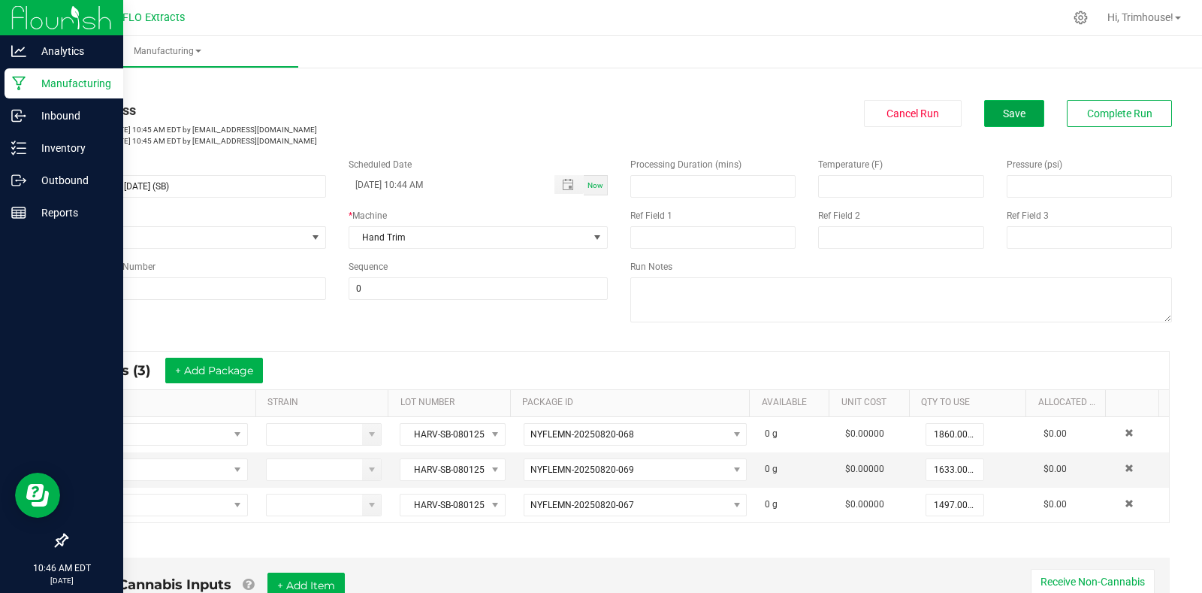
click at [1030, 110] on button "Save" at bounding box center [1014, 113] width 60 height 27
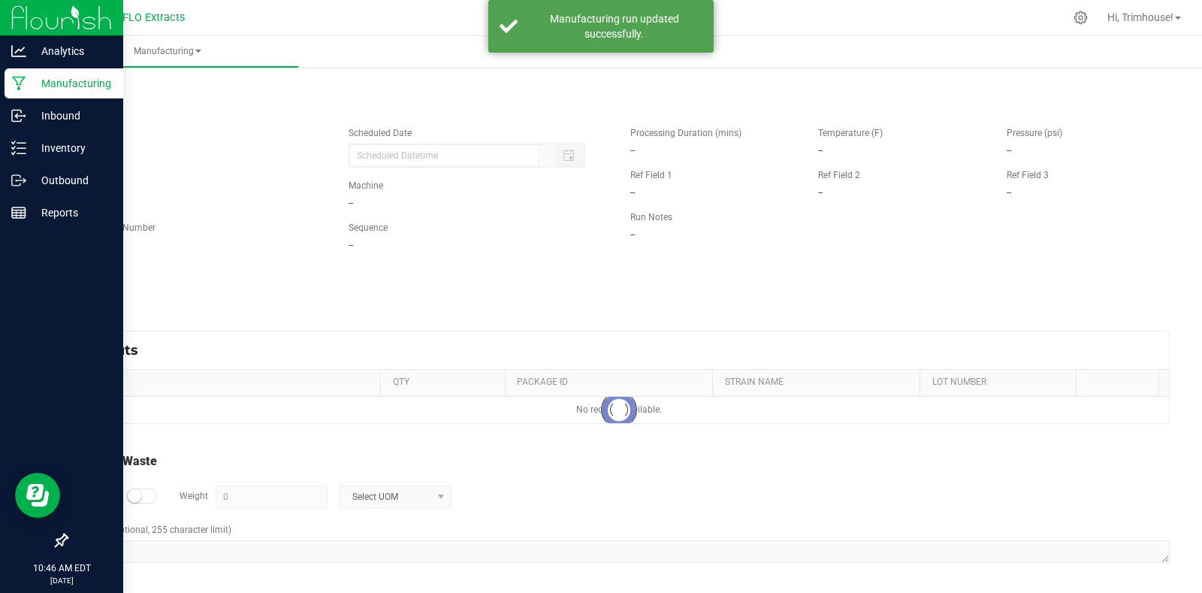
type input "[DATE] 10:44 AM"
type input "2179 g"
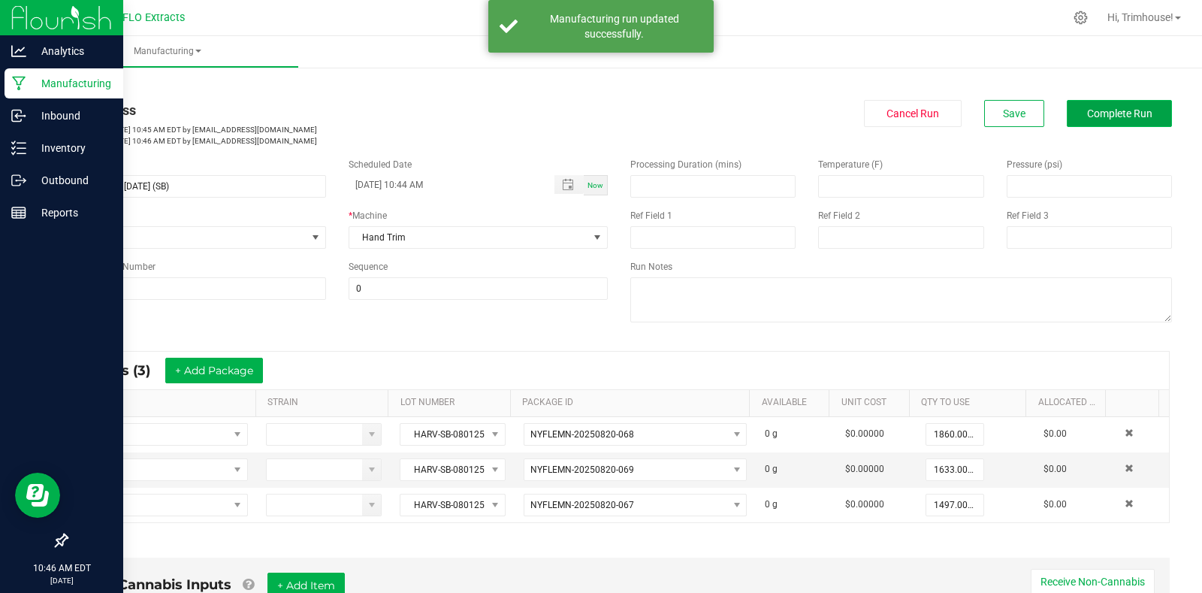
click at [1087, 110] on span "Complete Run" at bounding box center [1119, 113] width 65 height 12
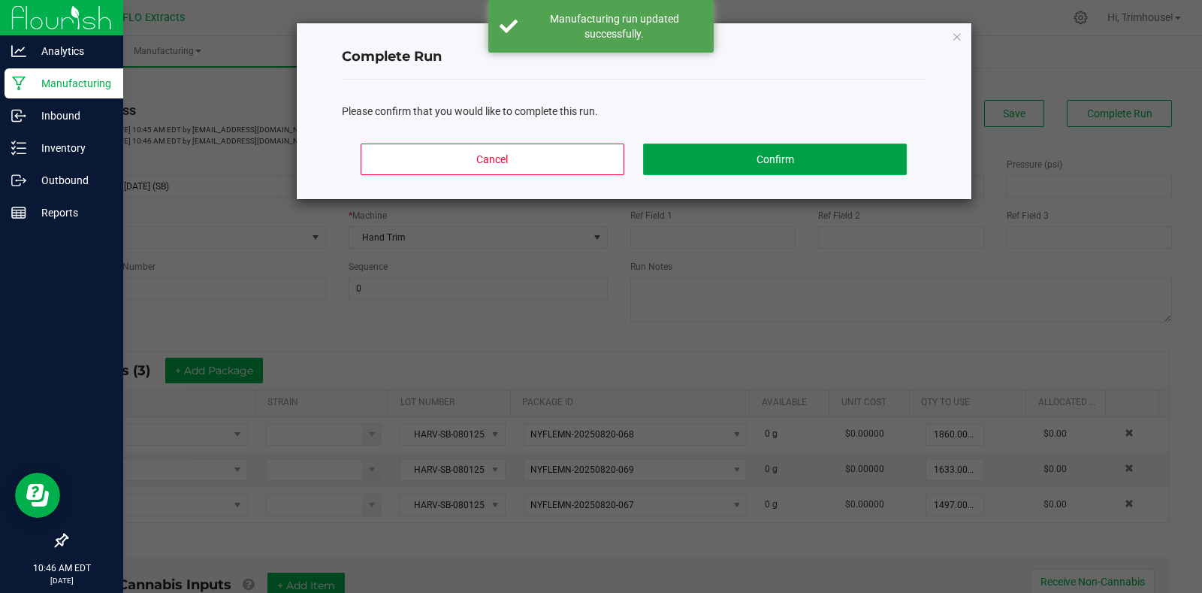
click at [789, 149] on button "Confirm" at bounding box center [774, 159] width 263 height 32
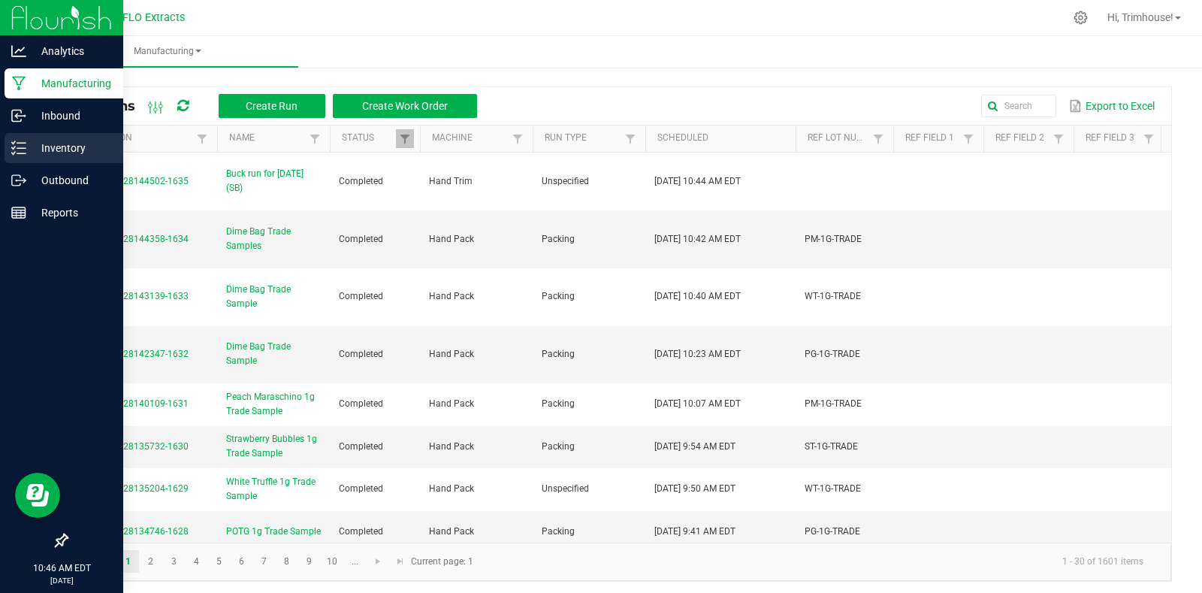
click at [60, 146] on p "Inventory" at bounding box center [71, 148] width 90 height 18
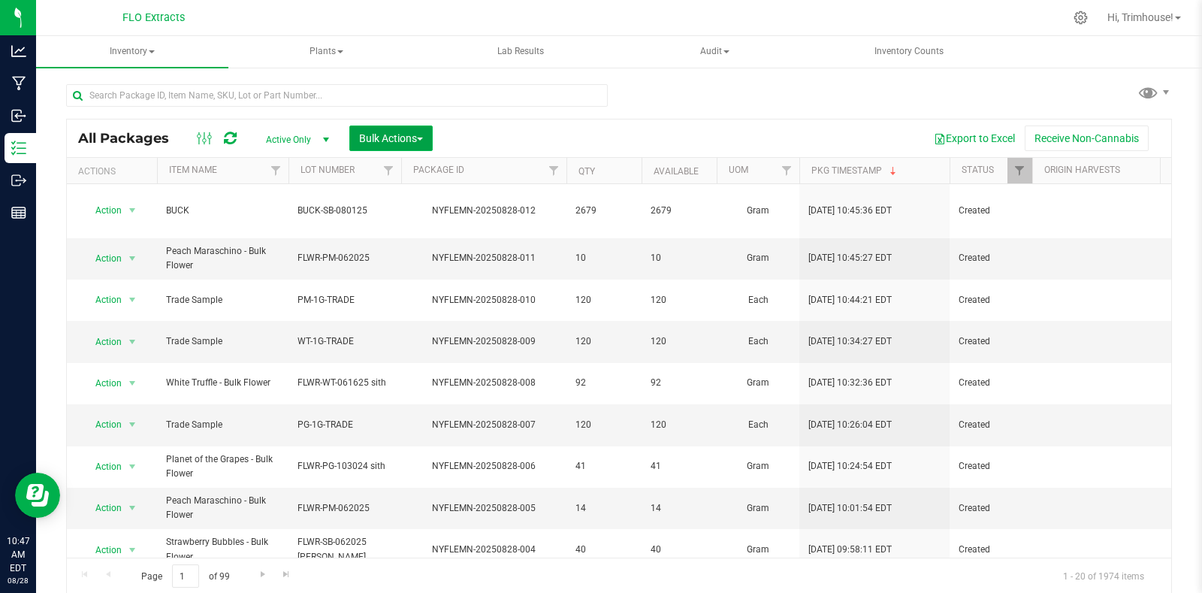
click at [381, 133] on span "Bulk Actions" at bounding box center [391, 138] width 64 height 12
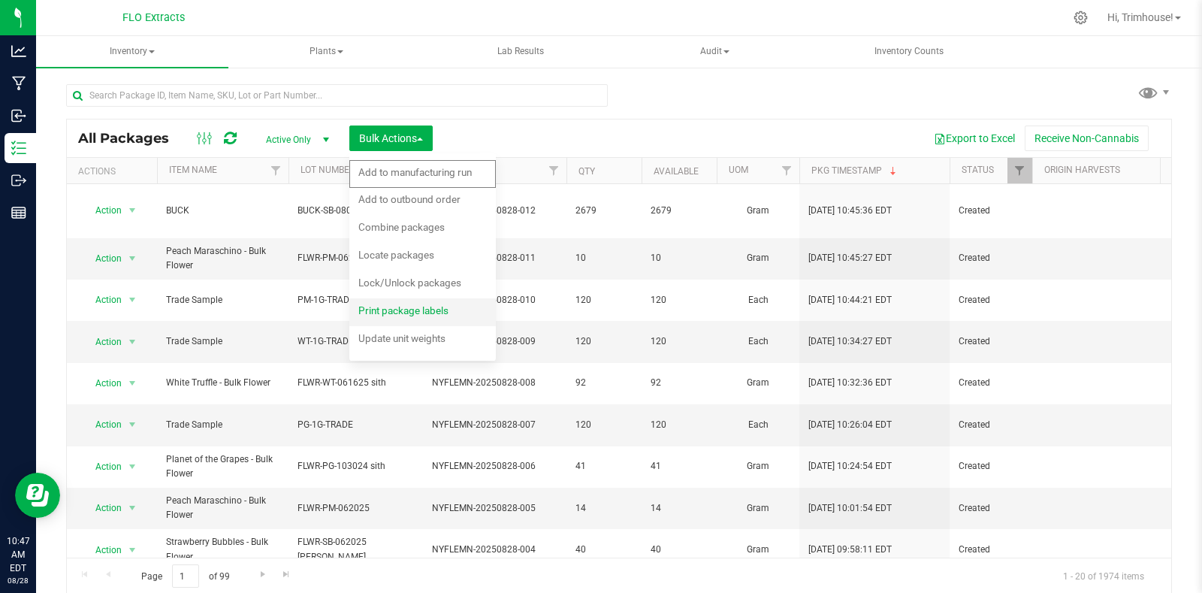
click at [401, 307] on span "Print package labels" at bounding box center [403, 310] width 90 height 12
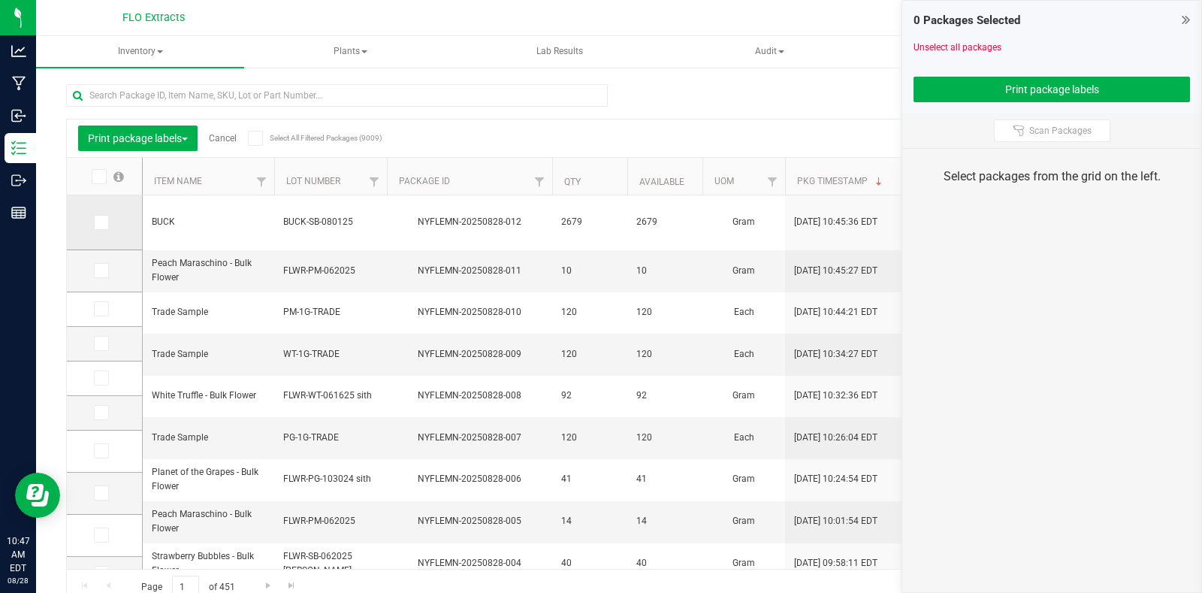
click at [104, 222] on icon at bounding box center [100, 222] width 10 height 0
click at [0, 0] on input "checkbox" at bounding box center [0, 0] width 0 height 0
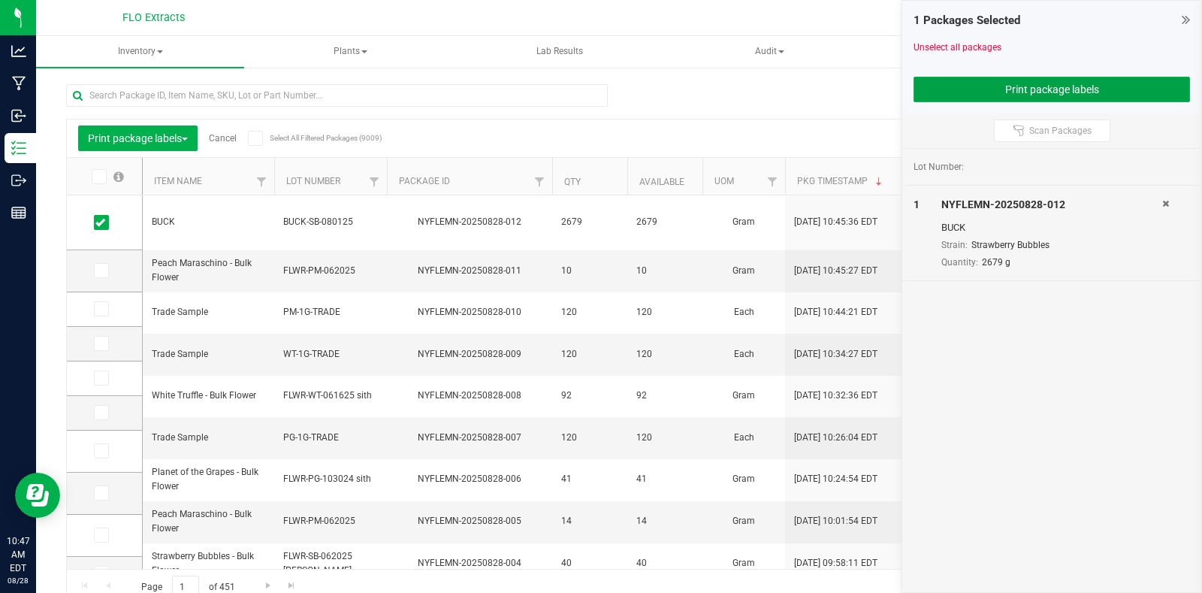
click at [1008, 86] on button "Print package labels" at bounding box center [1051, 90] width 276 height 26
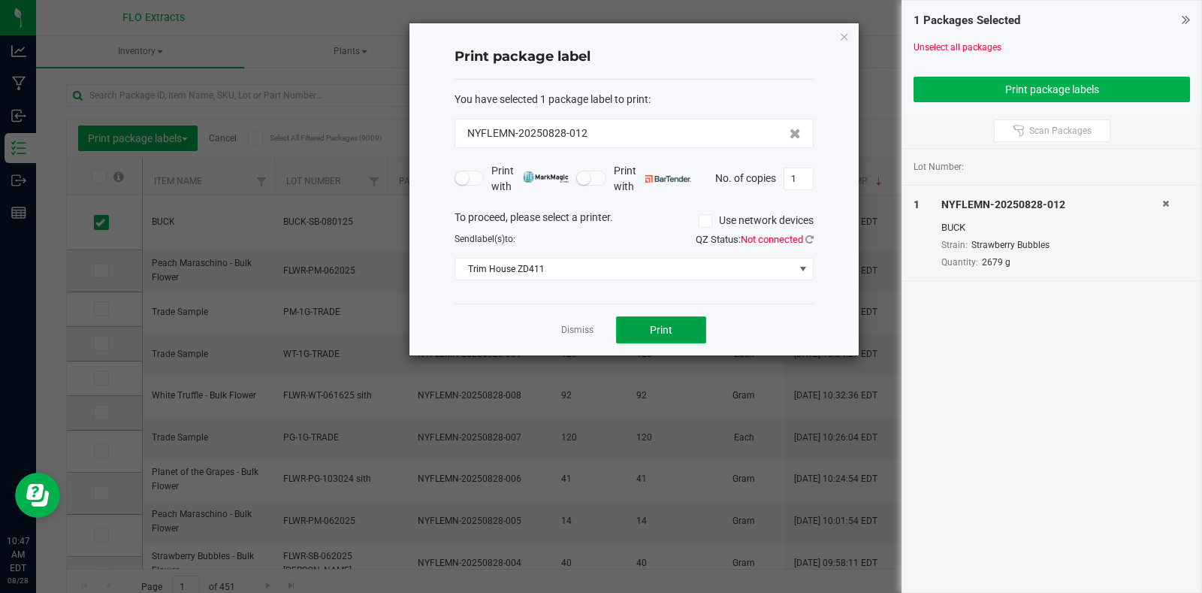
click at [656, 327] on span "Print" at bounding box center [661, 330] width 23 height 12
